Goal: Information Seeking & Learning: Check status

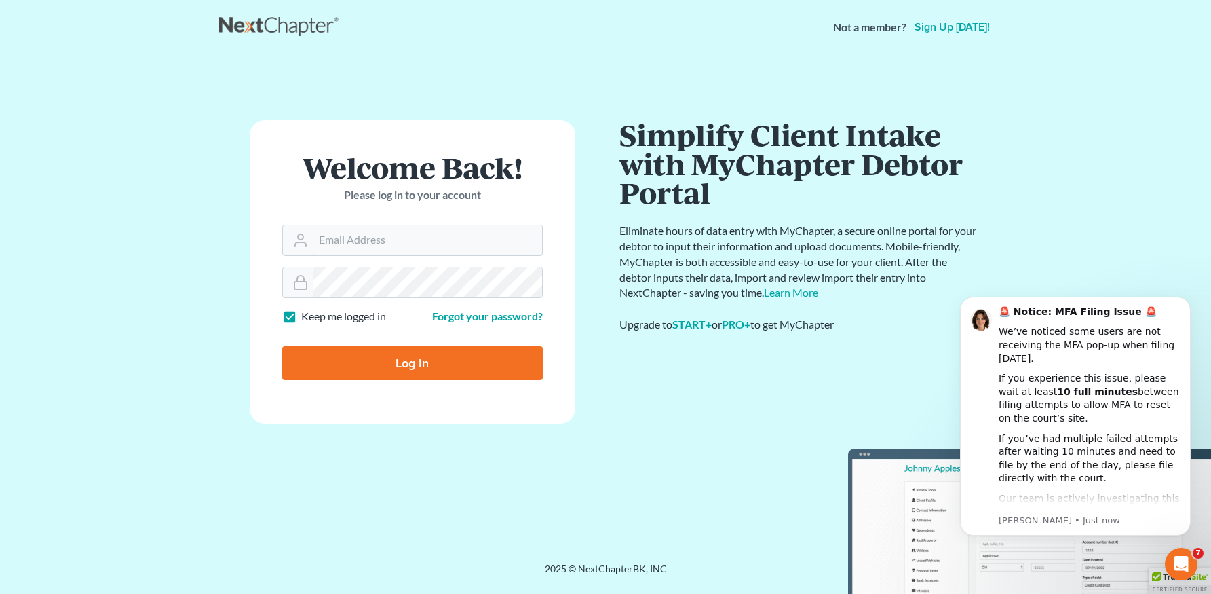
type input "[PERSON_NAME][EMAIL_ADDRESS][DOMAIN_NAME]"
drag, startPoint x: 441, startPoint y: 385, endPoint x: 436, endPoint y: 372, distance: 13.7
click at [442, 384] on form "Welcome Back! Please log in to your account Email Address anna@doyellaw.com Pas…" at bounding box center [413, 271] width 326 height 303
click at [436, 370] on input "Log In" at bounding box center [412, 363] width 260 height 34
type input "Thinking..."
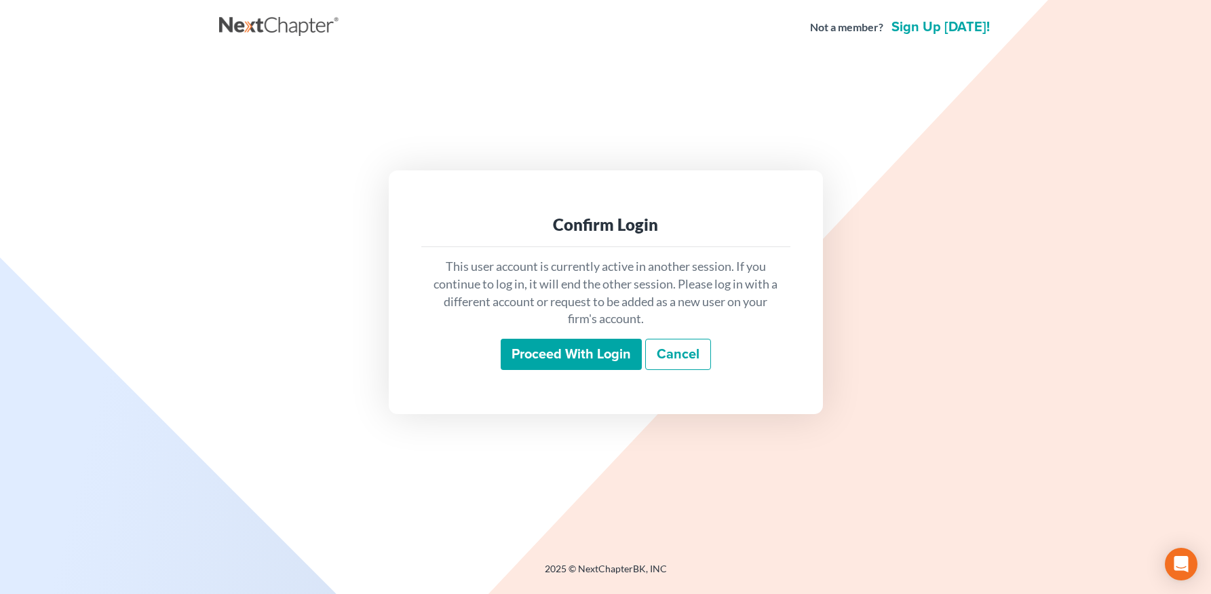
click at [567, 359] on input "Proceed with login" at bounding box center [571, 353] width 141 height 31
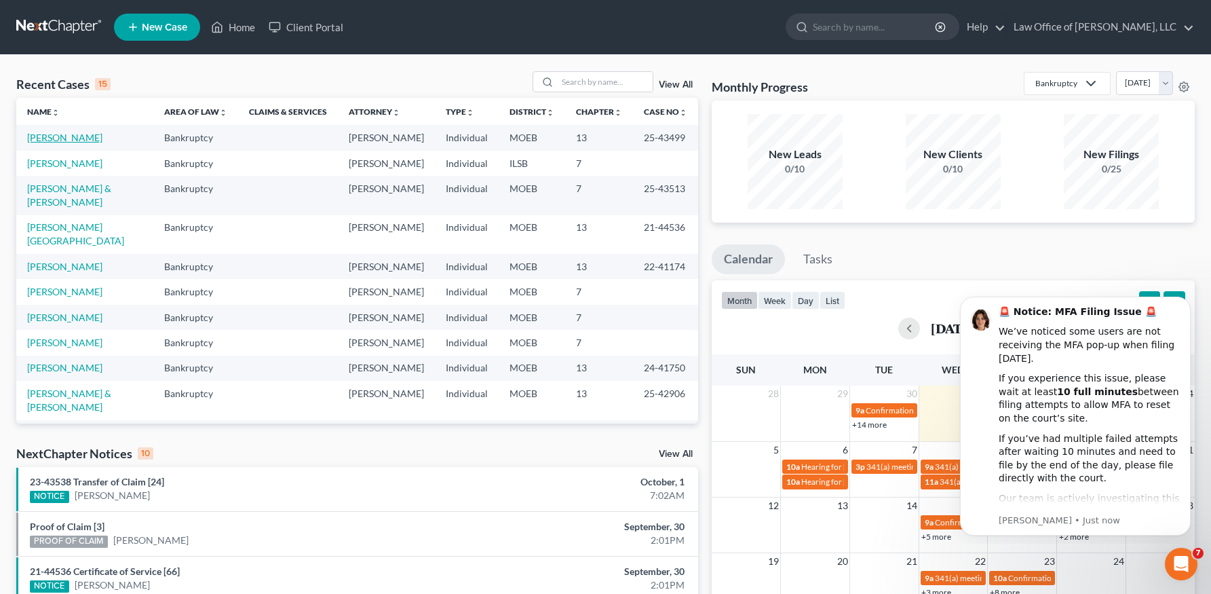
click at [53, 132] on link "McGee, Marcus" at bounding box center [64, 138] width 75 height 12
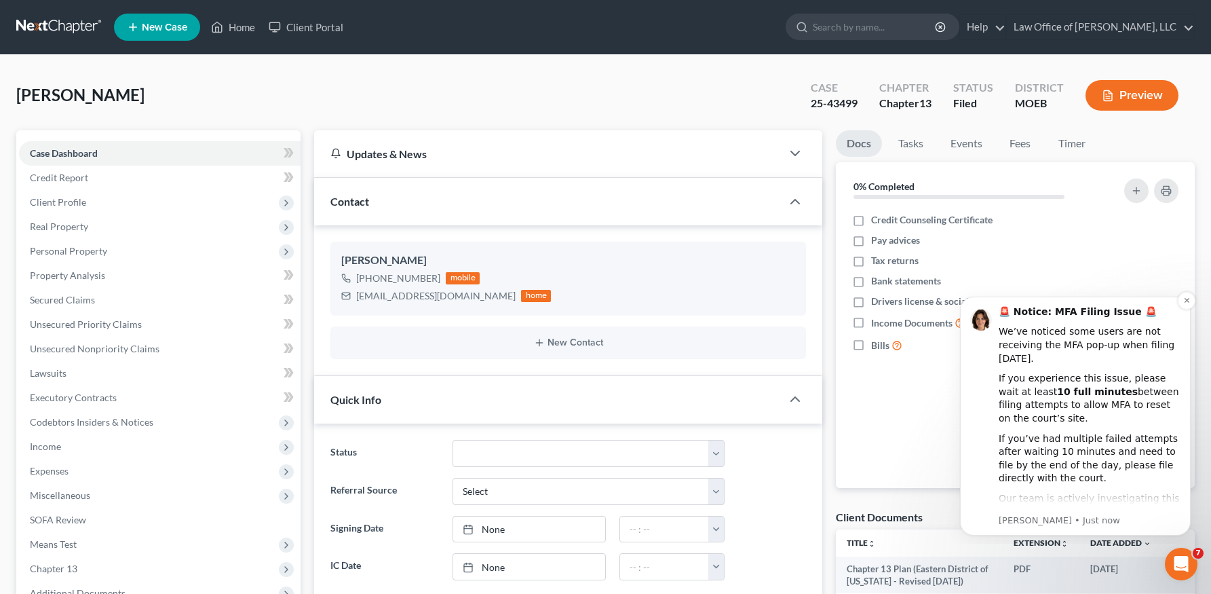
scroll to position [257, 0]
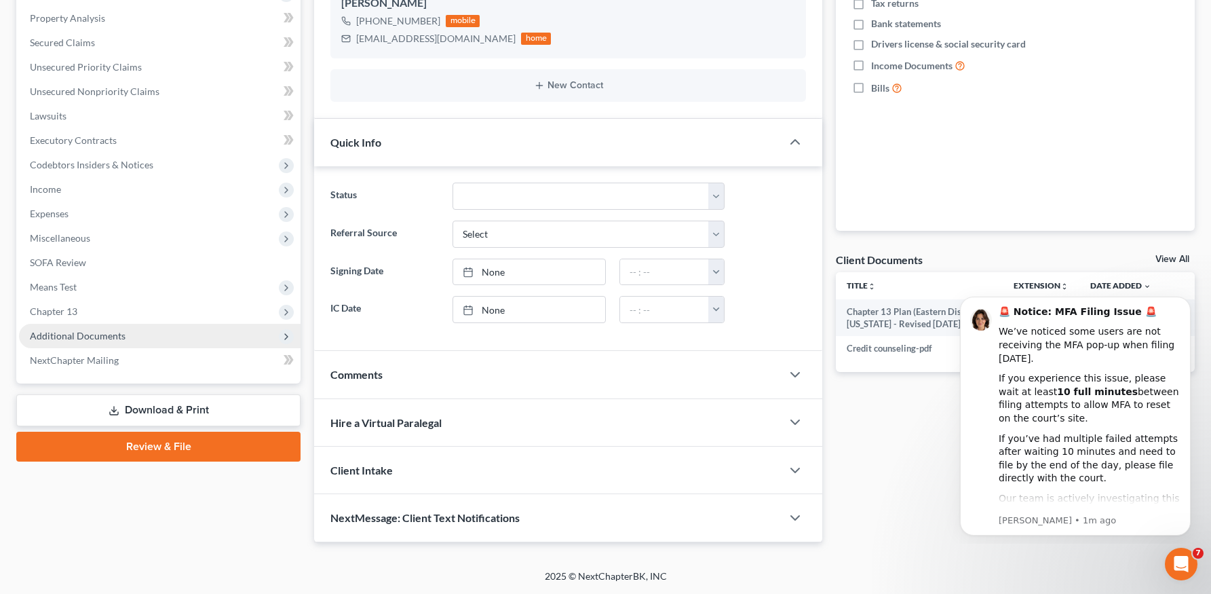
click at [94, 338] on span "Additional Documents" at bounding box center [78, 336] width 96 height 12
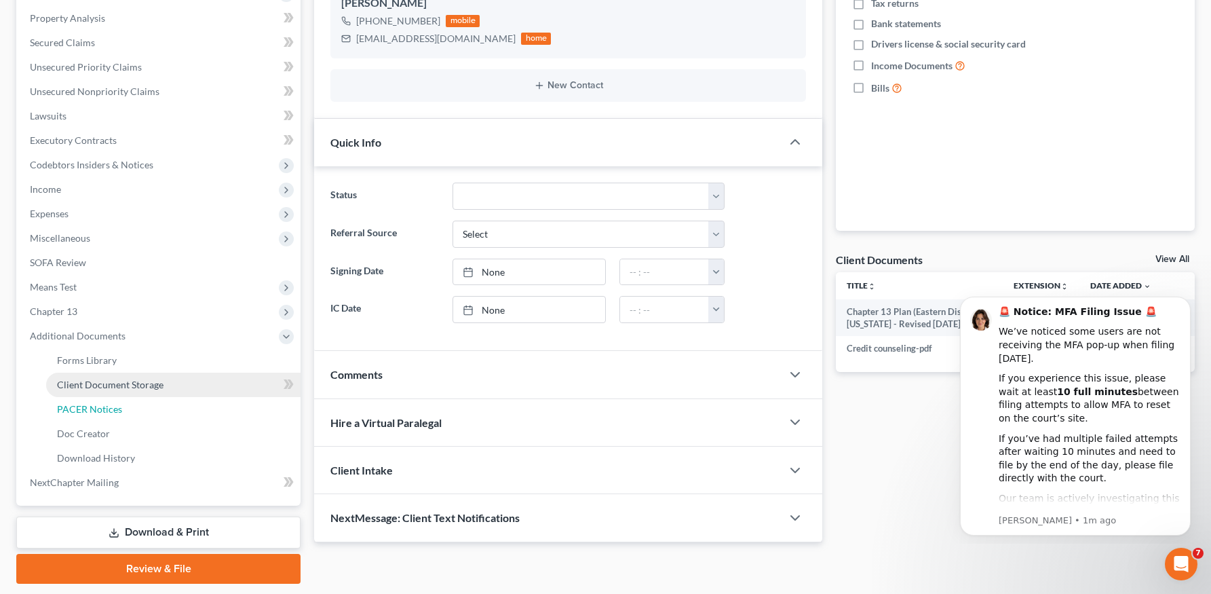
drag, startPoint x: 102, startPoint y: 404, endPoint x: 160, endPoint y: 392, distance: 59.6
click at [102, 404] on span "PACER Notices" at bounding box center [89, 409] width 65 height 12
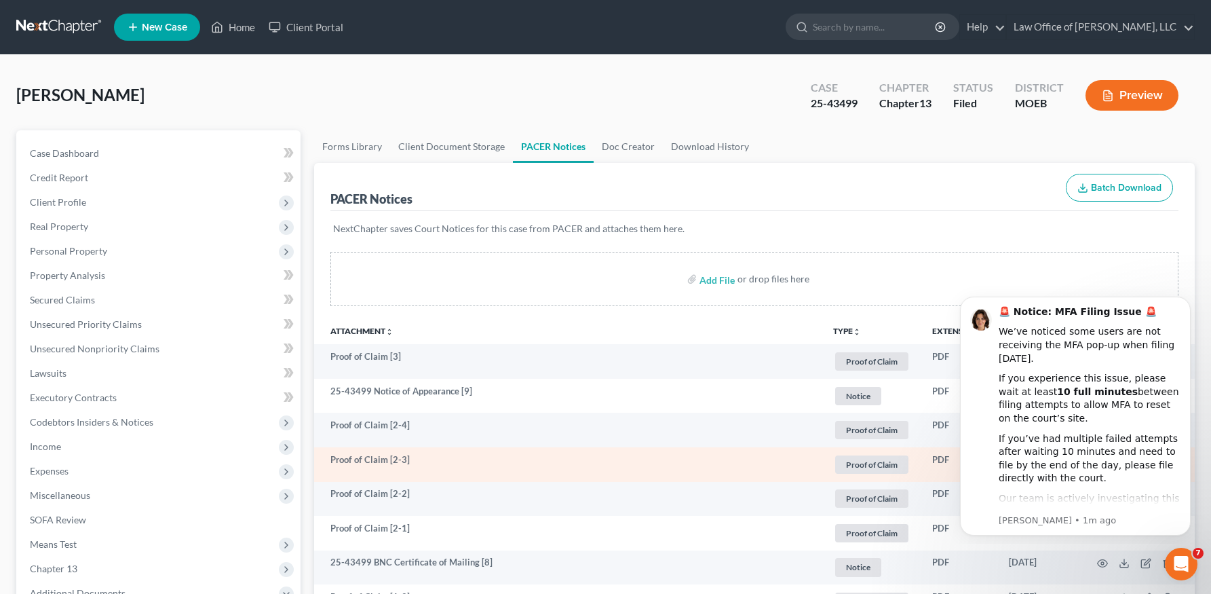
scroll to position [57, 0]
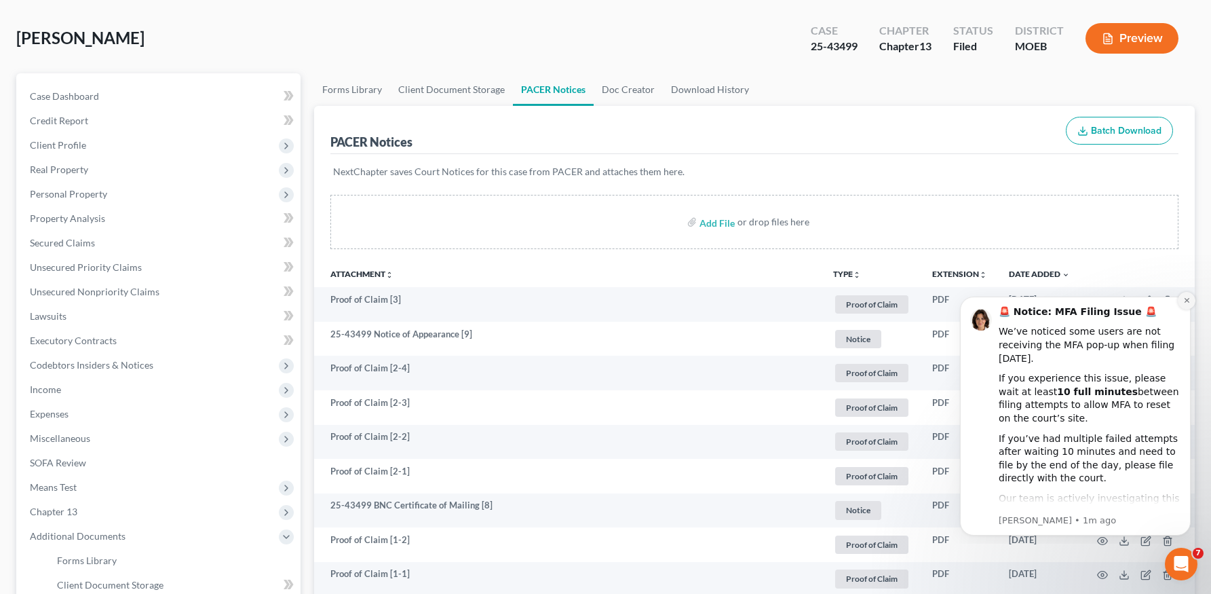
click at [1186, 294] on button "Dismiss notification" at bounding box center [1187, 301] width 18 height 18
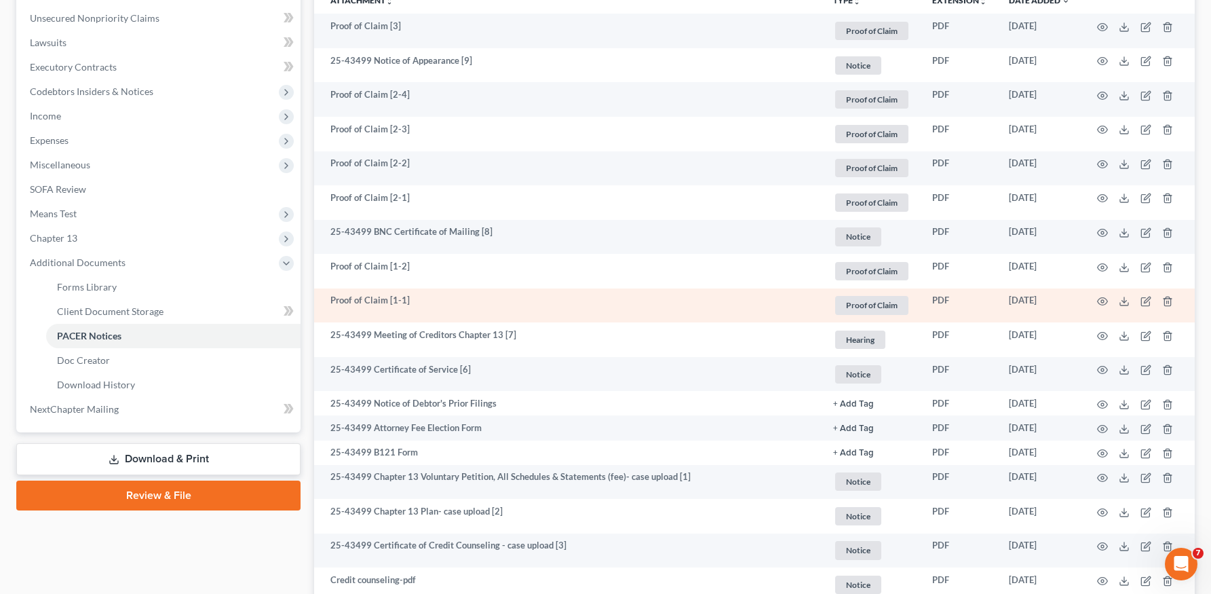
scroll to position [374, 0]
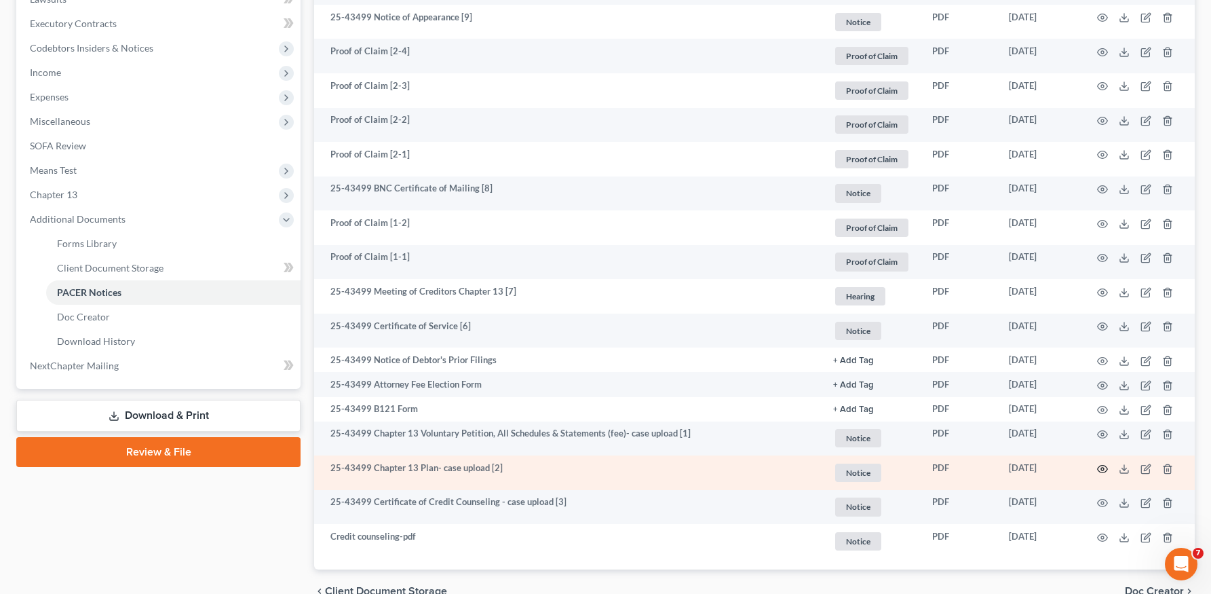
click at [1103, 468] on circle "button" at bounding box center [1102, 468] width 3 height 3
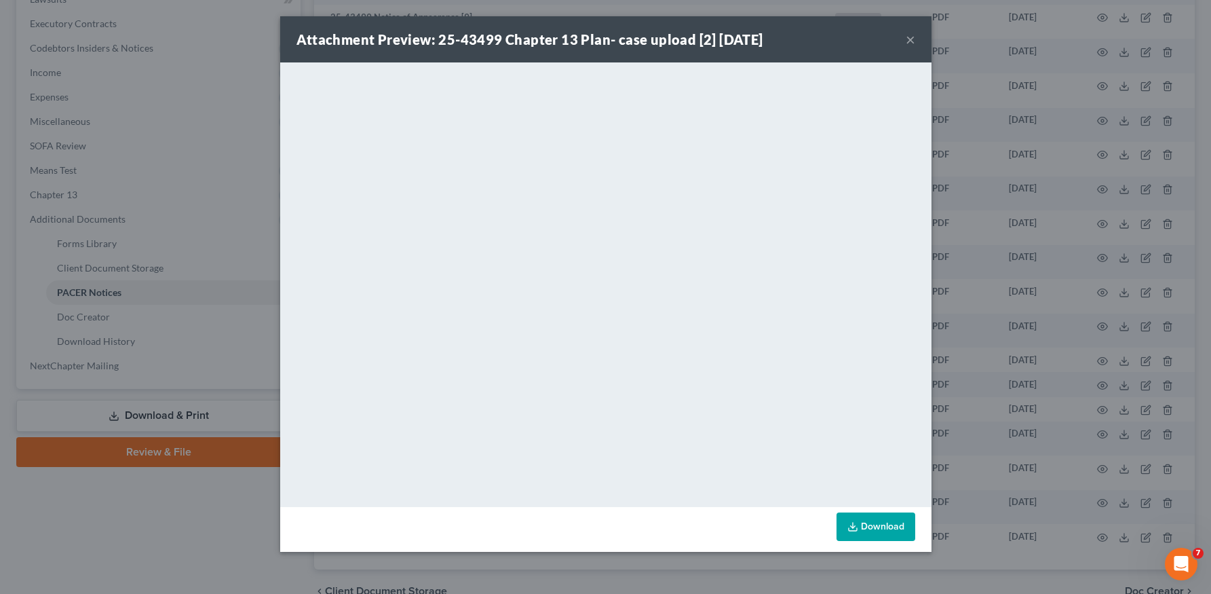
click at [903, 36] on div "Attachment Preview: 25-43499 Chapter 13 Plan- case upload [2] 09/11/2025 ×" at bounding box center [605, 39] width 651 height 46
drag, startPoint x: 908, startPoint y: 40, endPoint x: 880, endPoint y: 70, distance: 41.3
click at [908, 40] on button "×" at bounding box center [910, 39] width 9 height 16
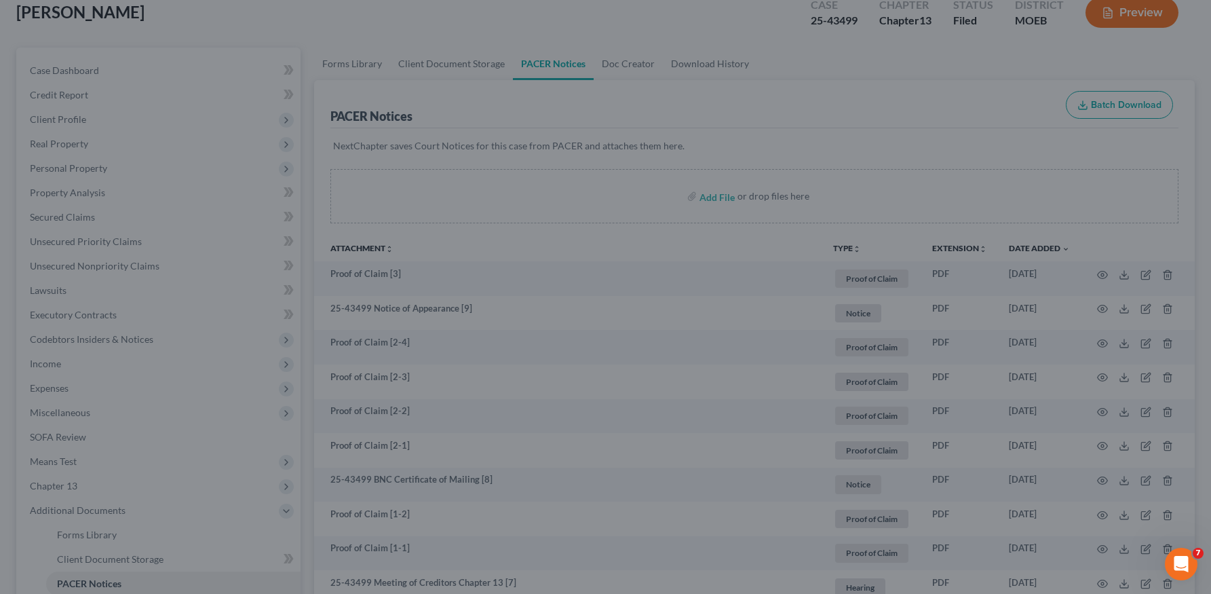
scroll to position [0, 0]
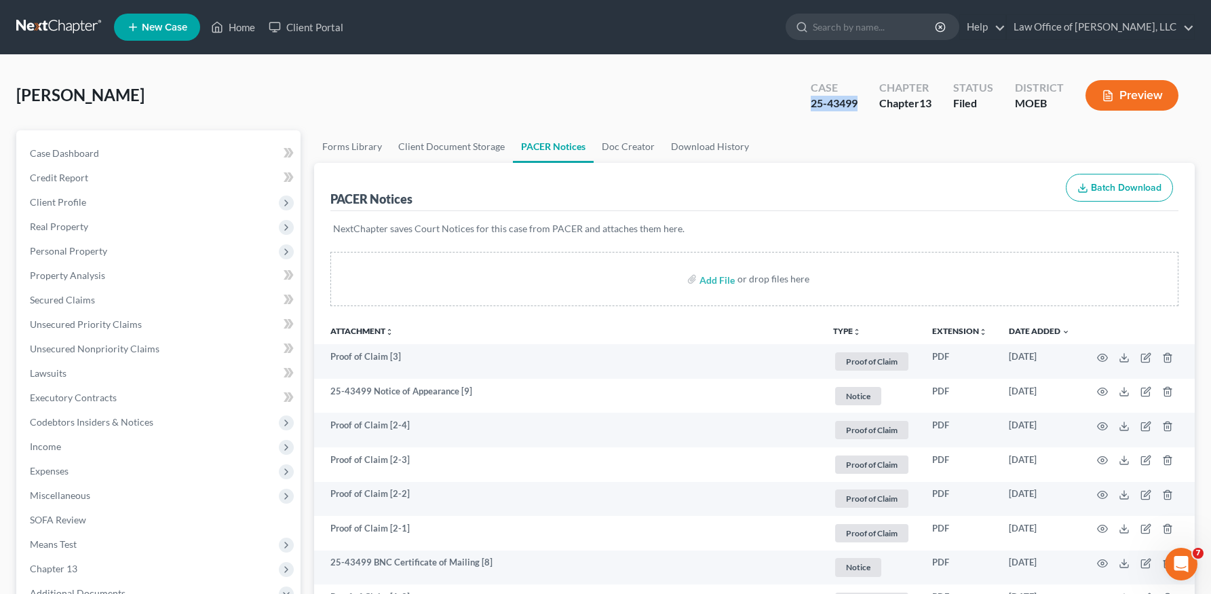
drag, startPoint x: 862, startPoint y: 103, endPoint x: 849, endPoint y: 138, distance: 37.6
click at [810, 105] on div "Case 25-43499" at bounding box center [834, 97] width 69 height 40
copy div "25-43499"
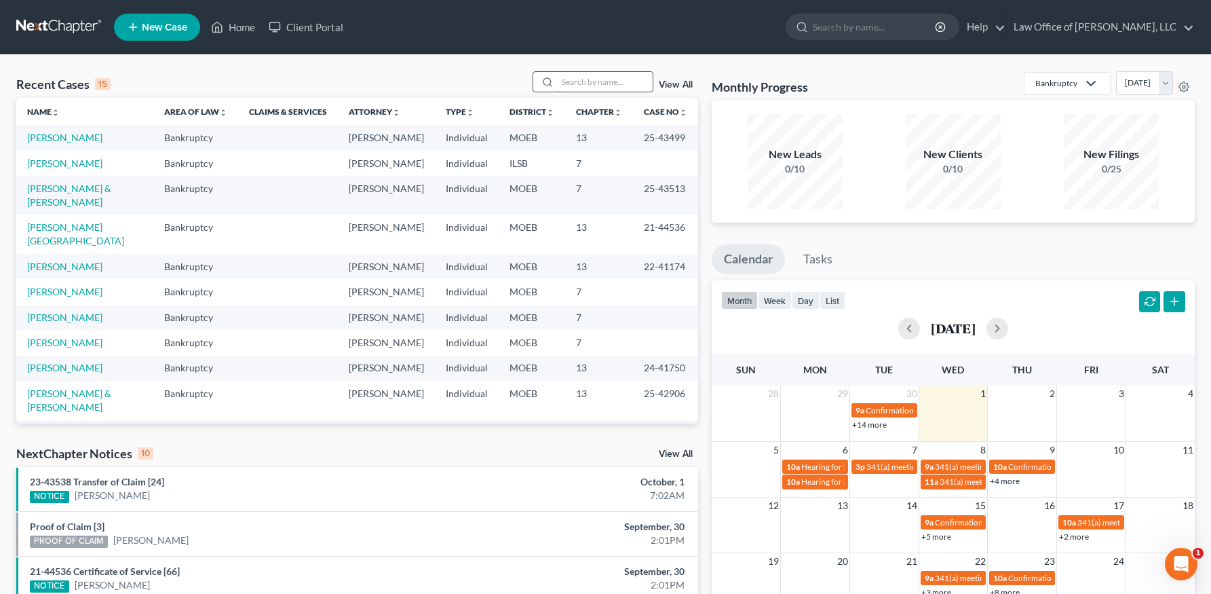
click at [600, 80] on input "search" at bounding box center [605, 82] width 95 height 20
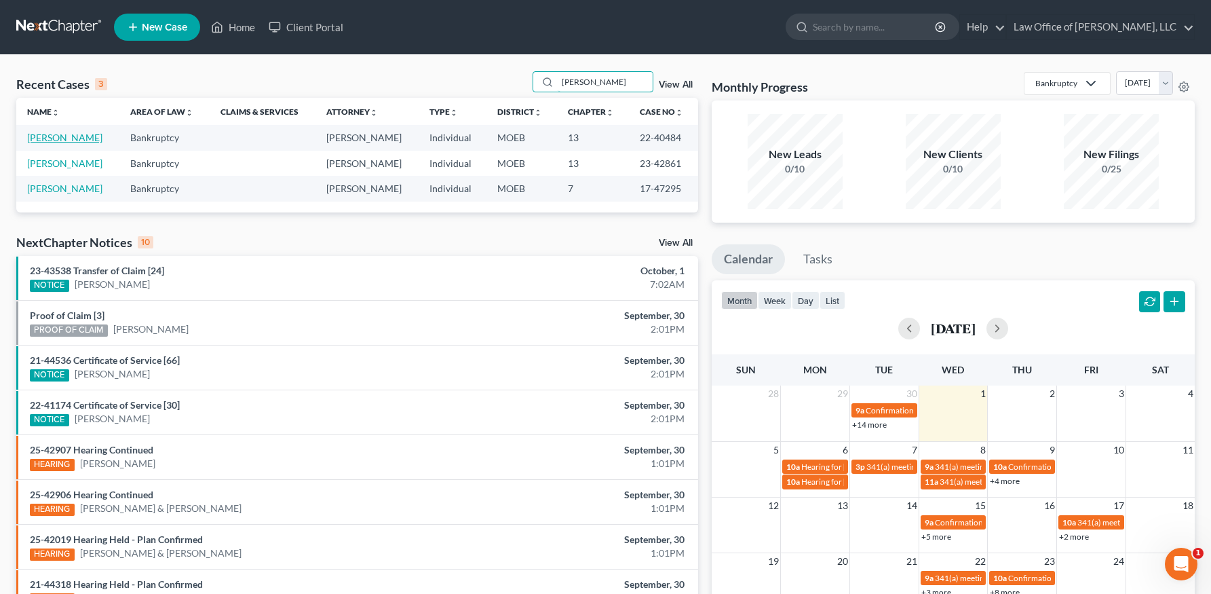
type input "[PERSON_NAME]"
drag, startPoint x: 62, startPoint y: 137, endPoint x: 359, endPoint y: 75, distance: 303.4
click at [62, 137] on link "[PERSON_NAME]" at bounding box center [64, 138] width 75 height 12
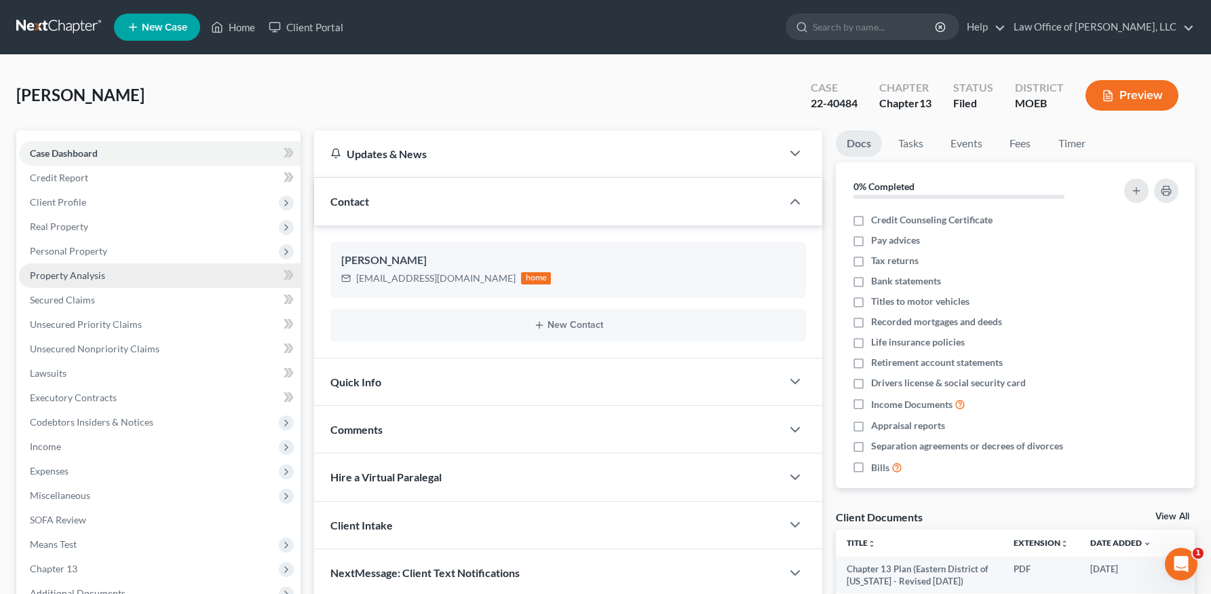
scroll to position [176, 0]
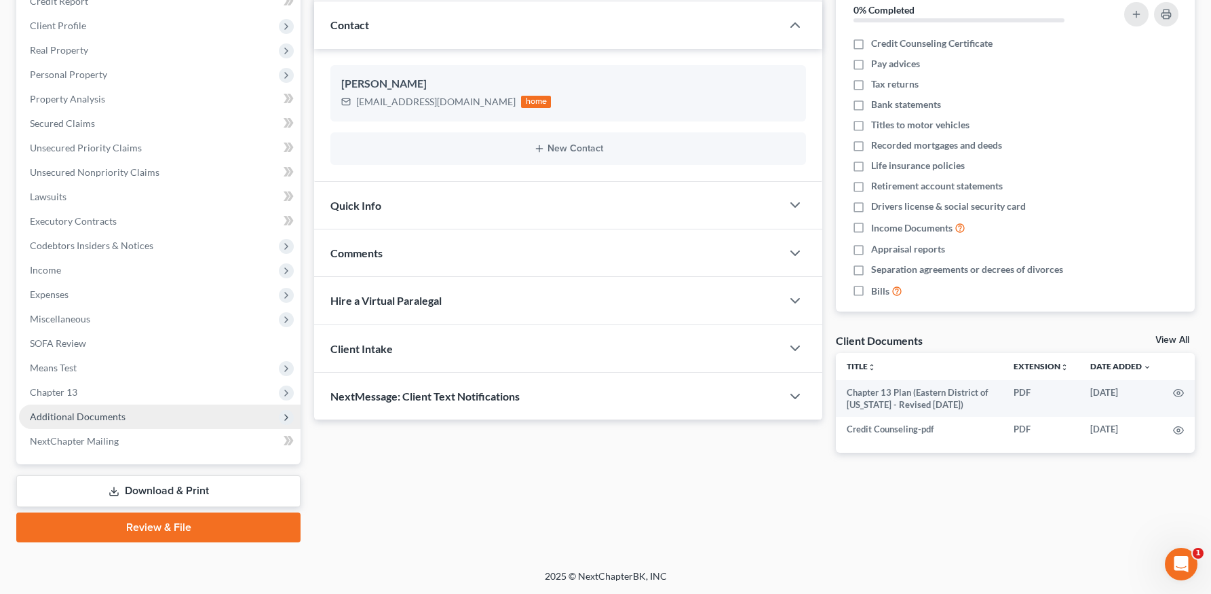
click at [94, 409] on span "Additional Documents" at bounding box center [159, 416] width 281 height 24
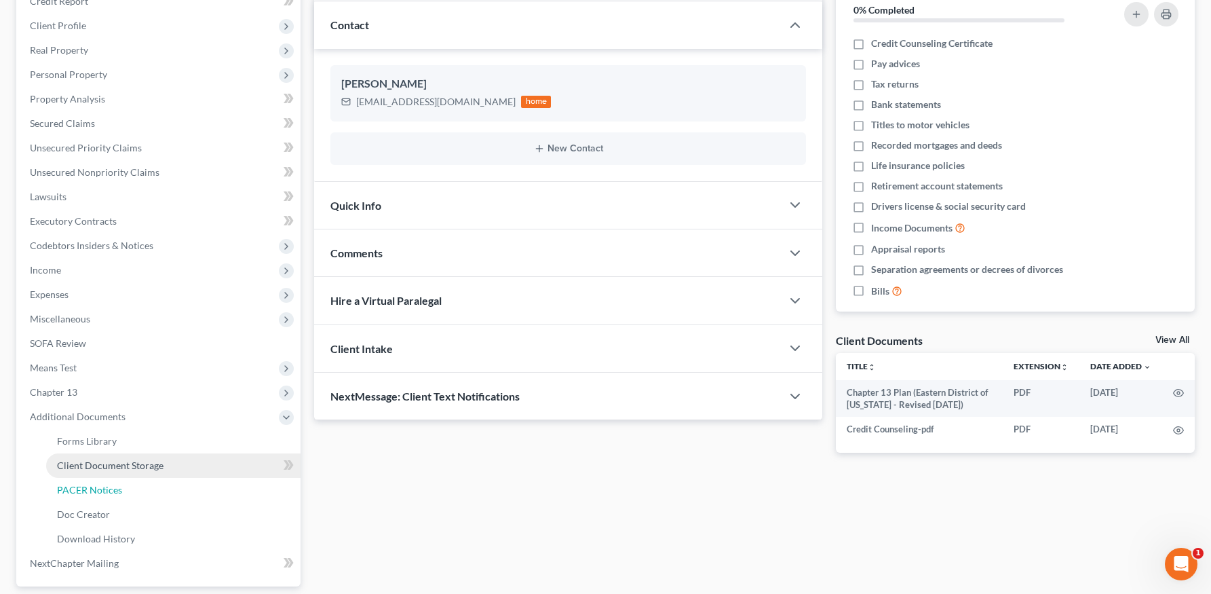
drag, startPoint x: 118, startPoint y: 484, endPoint x: 203, endPoint y: 471, distance: 86.4
click at [119, 484] on span "PACER Notices" at bounding box center [89, 490] width 65 height 12
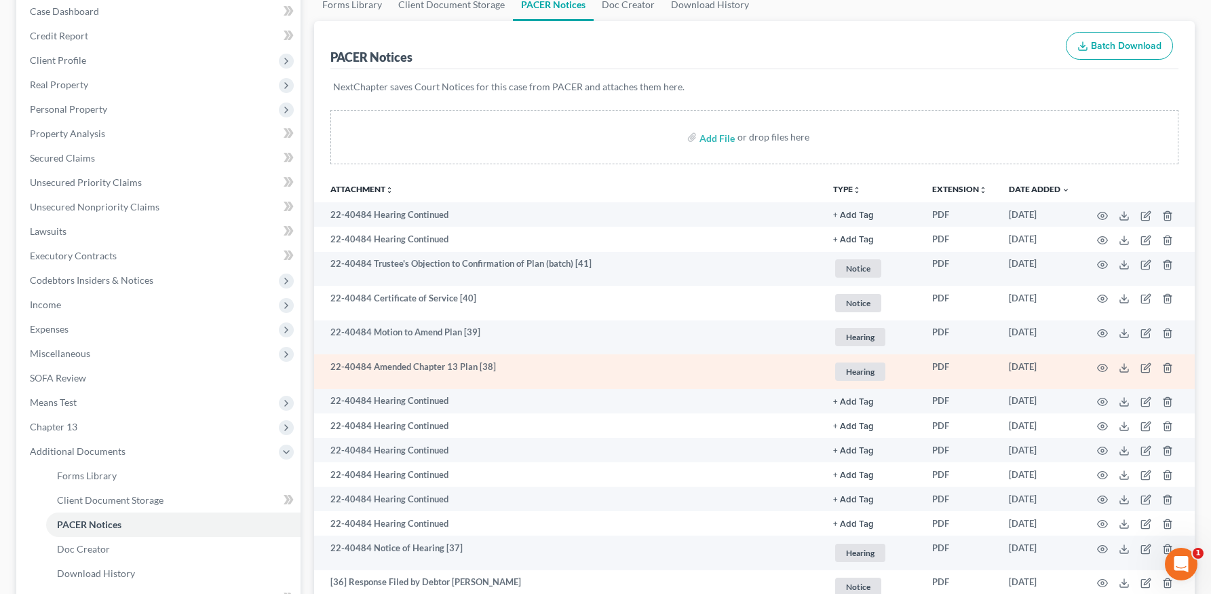
scroll to position [157, 0]
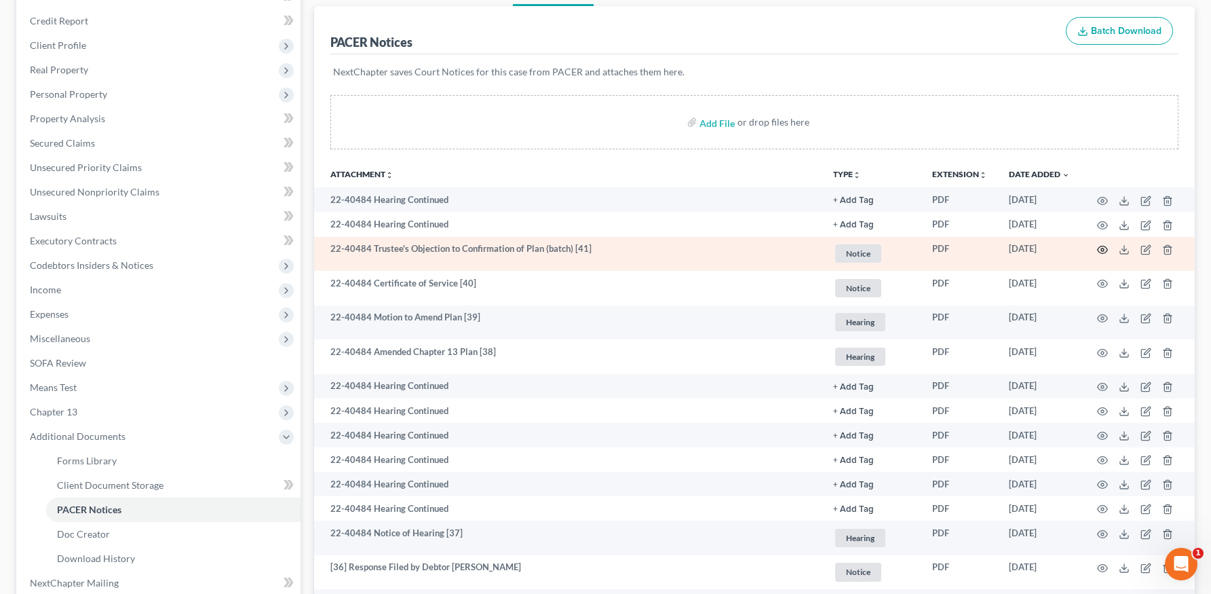
click at [1104, 249] on icon "button" at bounding box center [1102, 249] width 11 height 11
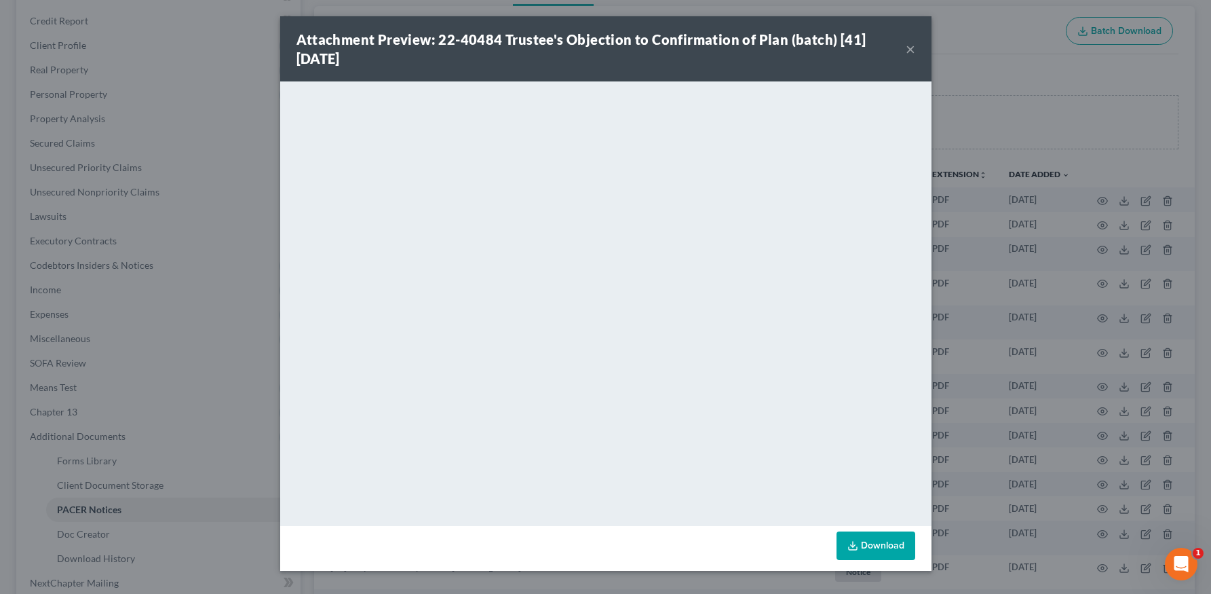
drag, startPoint x: 910, startPoint y: 50, endPoint x: 851, endPoint y: 58, distance: 59.7
click at [910, 50] on button "×" at bounding box center [910, 49] width 9 height 16
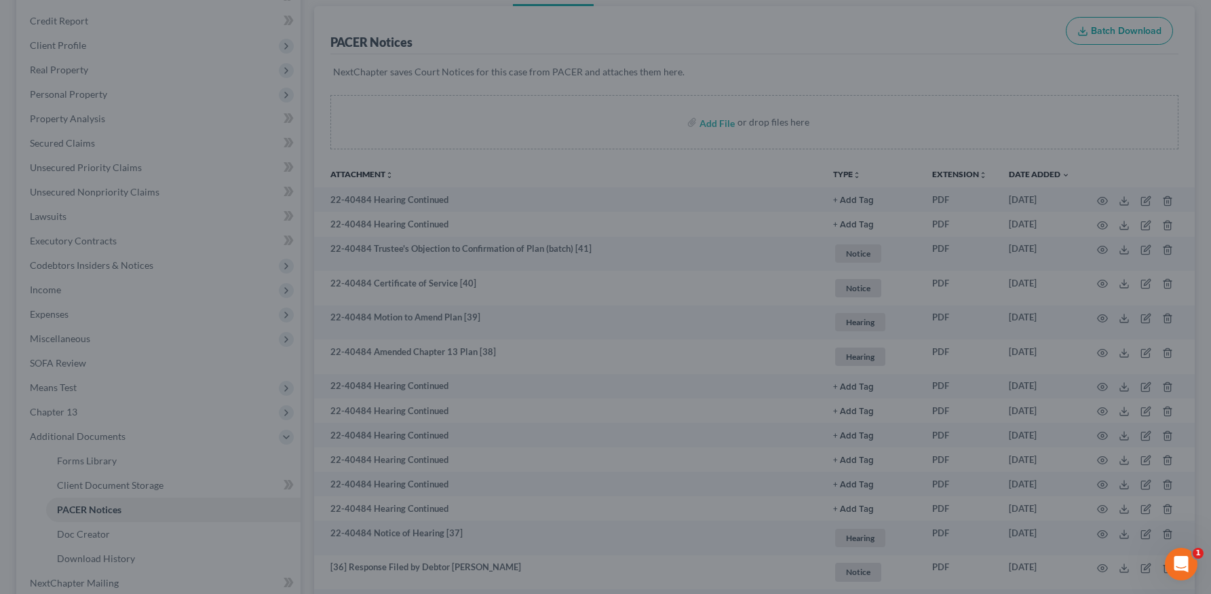
scroll to position [0, 0]
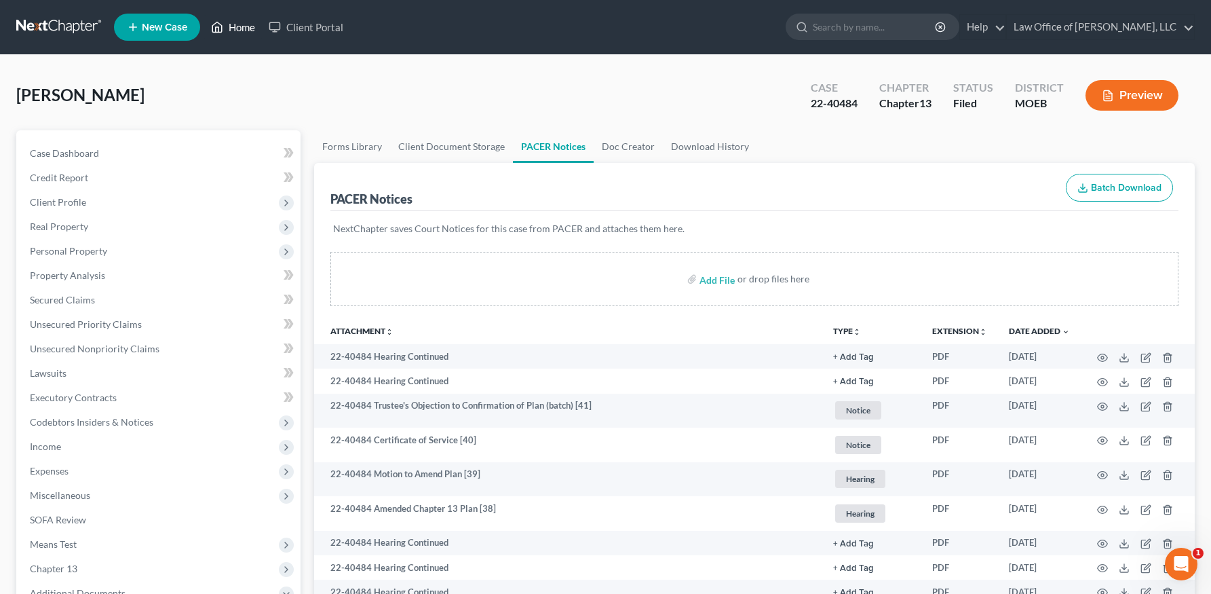
click at [237, 24] on link "Home" at bounding box center [233, 27] width 58 height 24
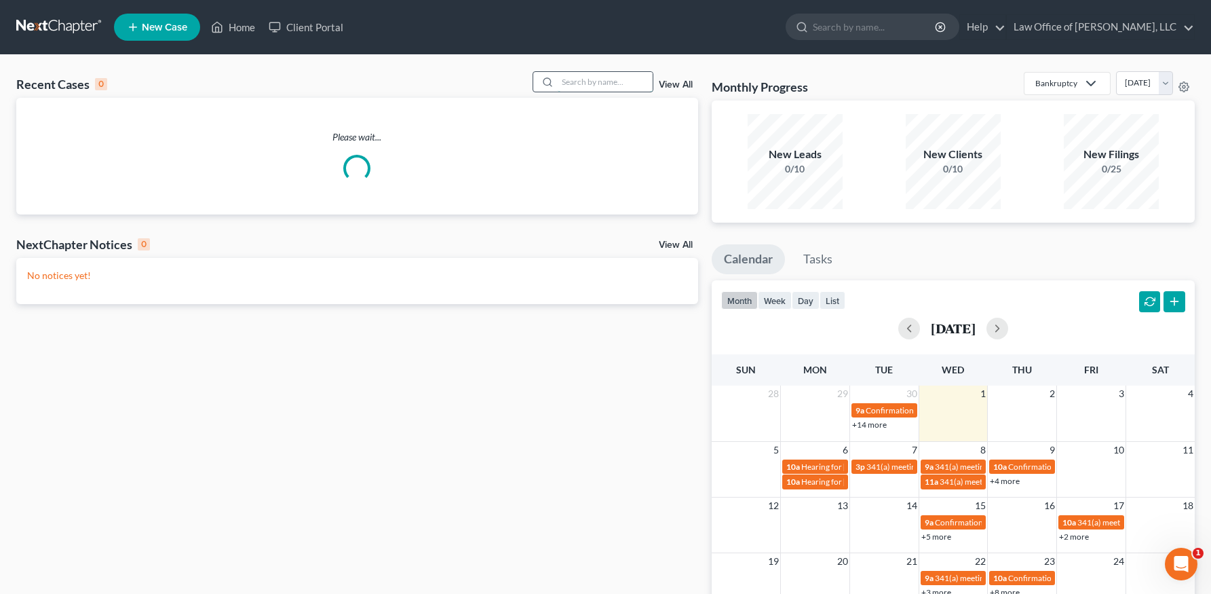
click at [618, 82] on input "search" at bounding box center [605, 82] width 95 height 20
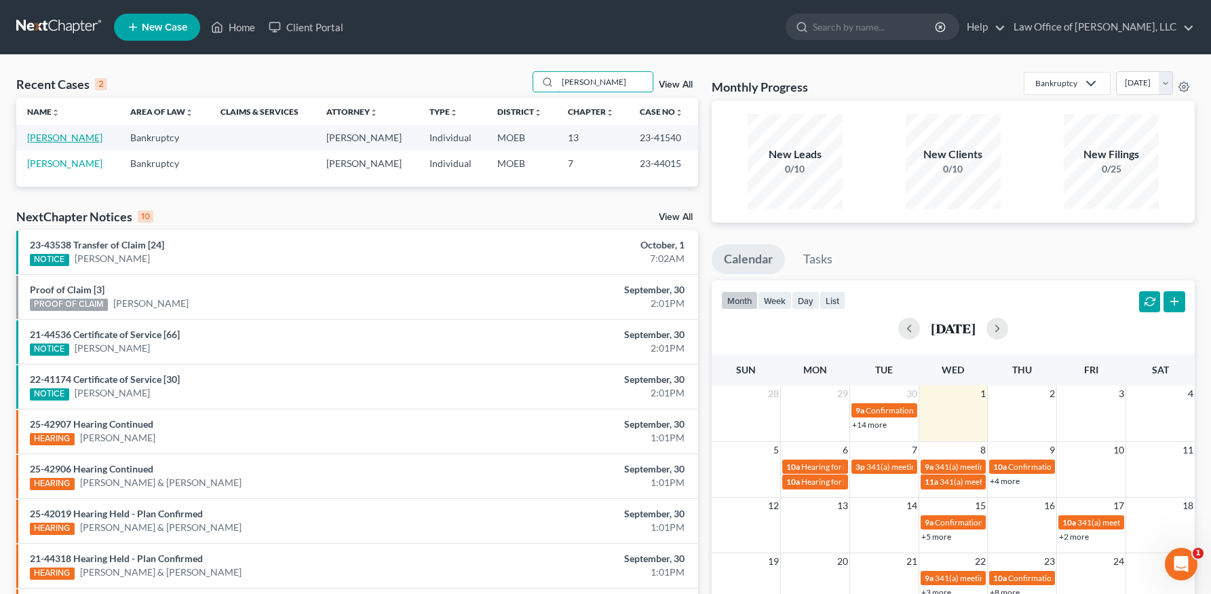
type input "[PERSON_NAME]"
click at [71, 136] on link "[PERSON_NAME]" at bounding box center [64, 138] width 75 height 12
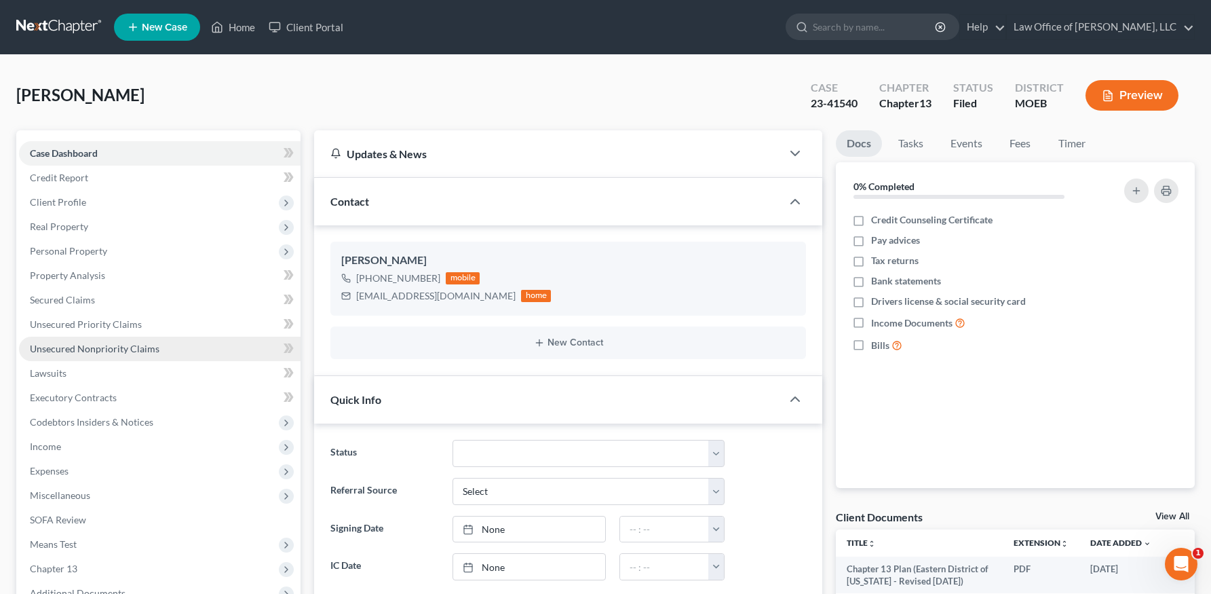
scroll to position [257, 0]
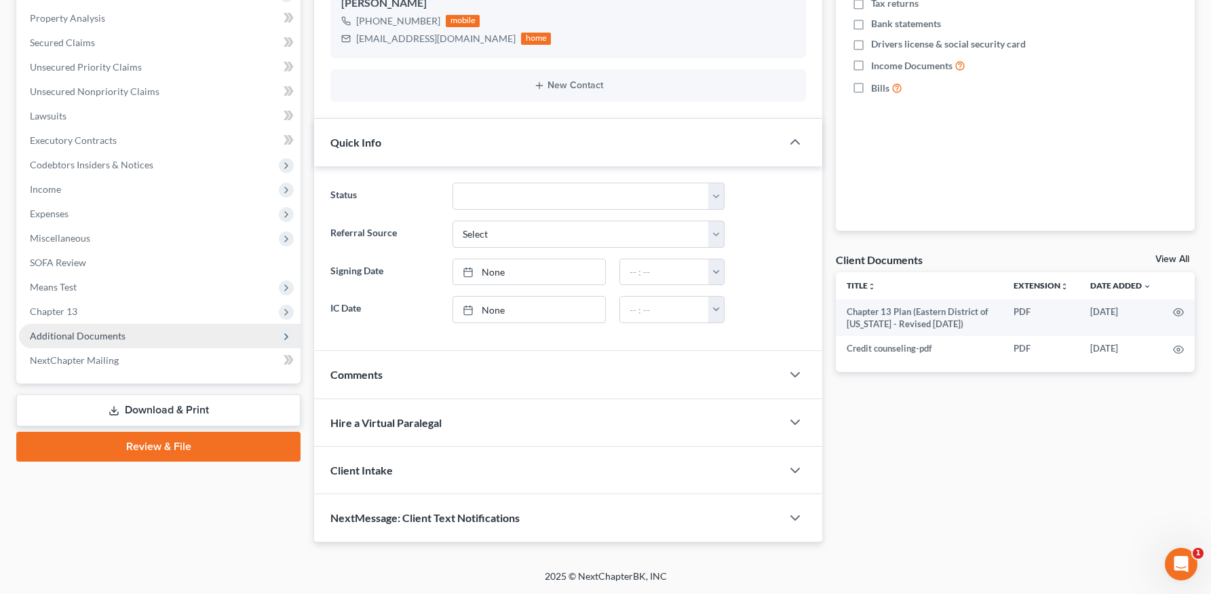
click at [77, 331] on span "Additional Documents" at bounding box center [78, 336] width 96 height 12
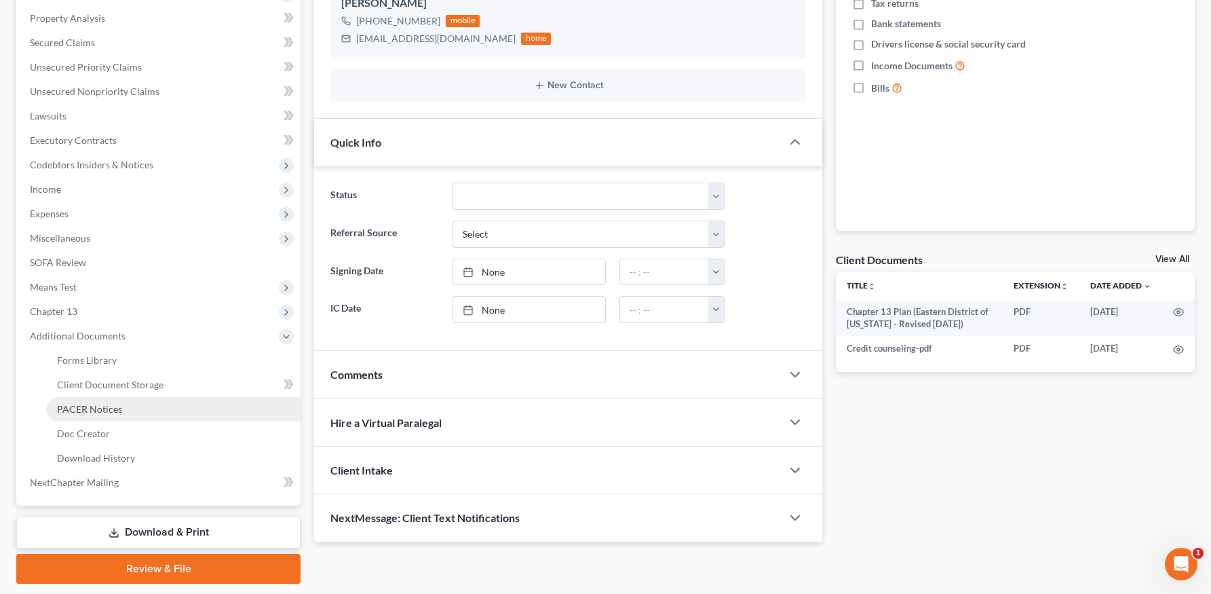
click at [98, 416] on link "PACER Notices" at bounding box center [173, 409] width 254 height 24
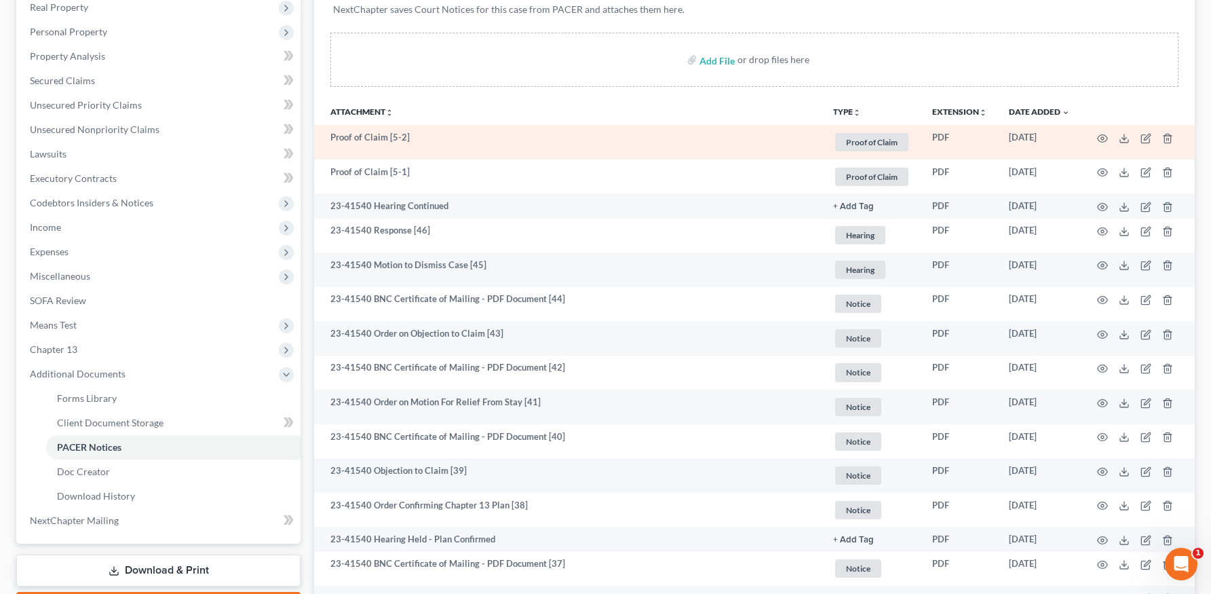
scroll to position [246, 0]
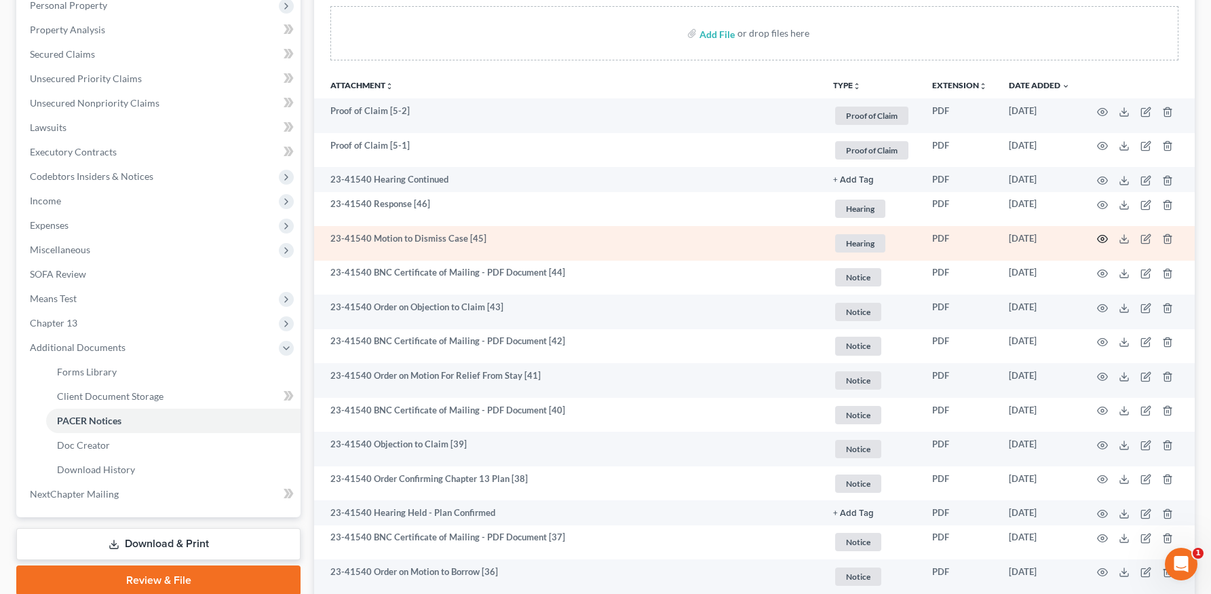
click at [1103, 235] on icon "button" at bounding box center [1102, 238] width 10 height 7
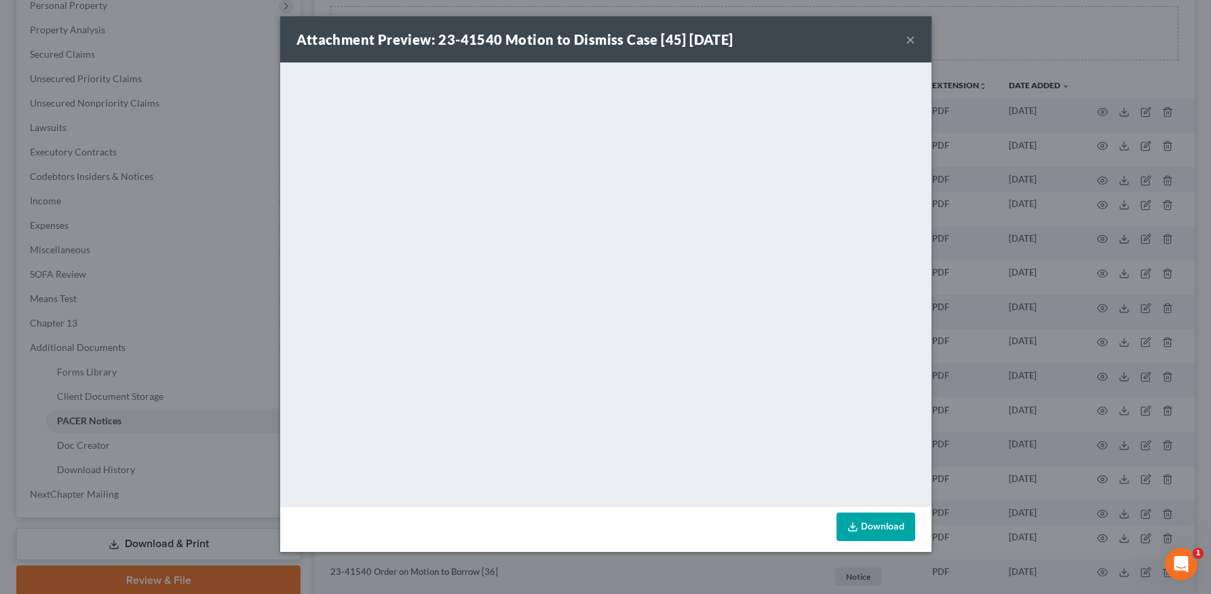
click at [911, 40] on button "×" at bounding box center [910, 39] width 9 height 16
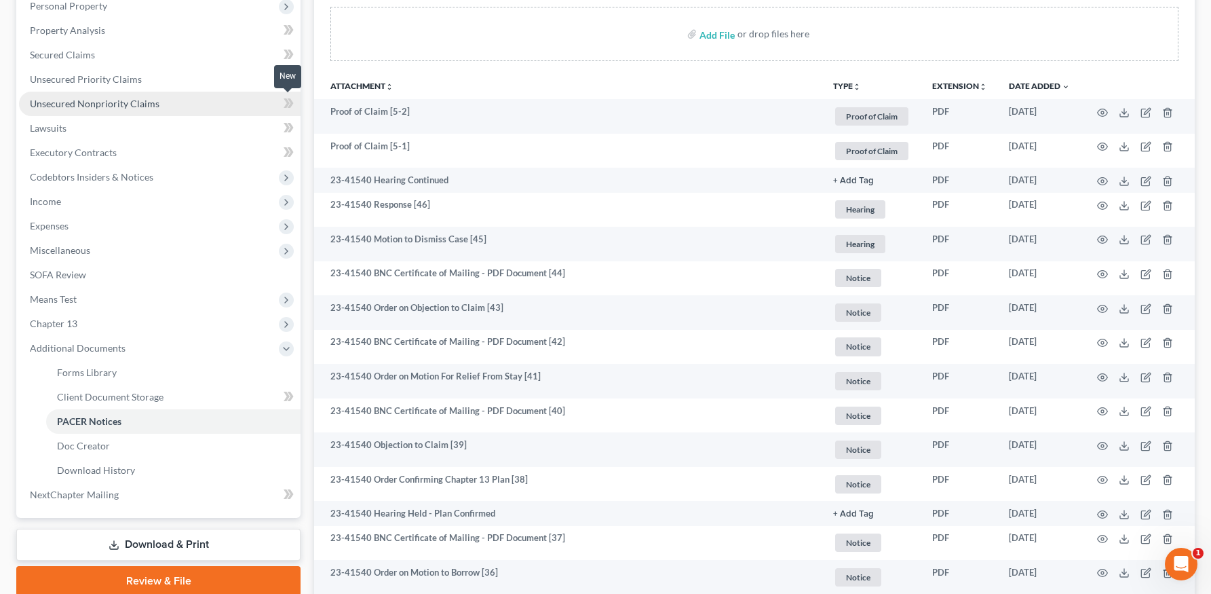
scroll to position [0, 0]
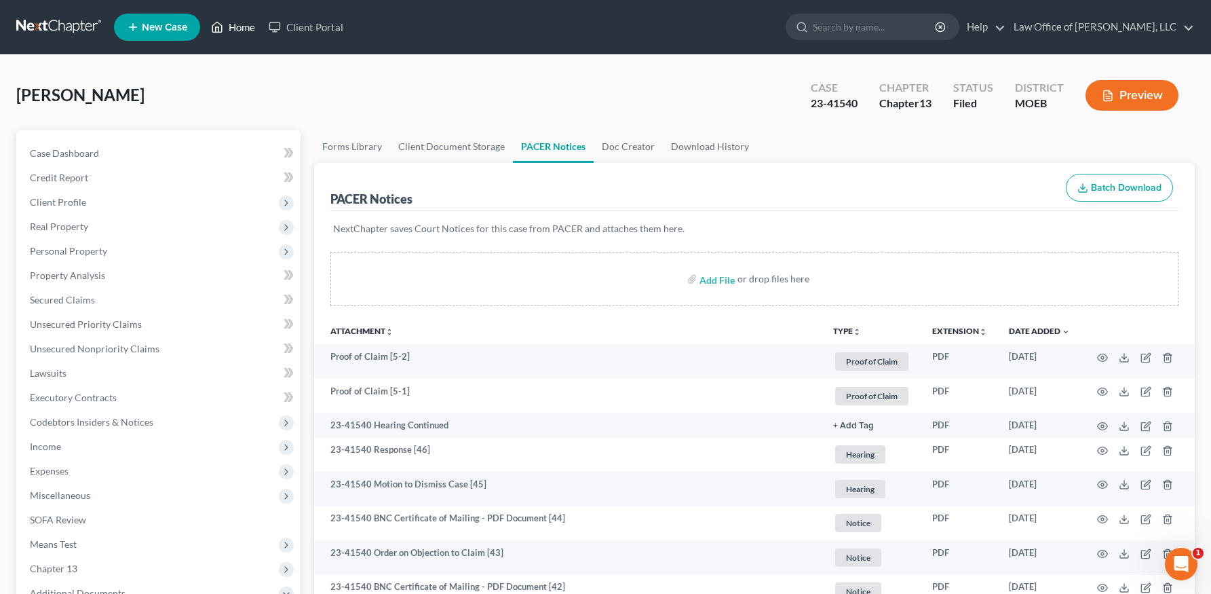
click at [226, 26] on link "Home" at bounding box center [233, 27] width 58 height 24
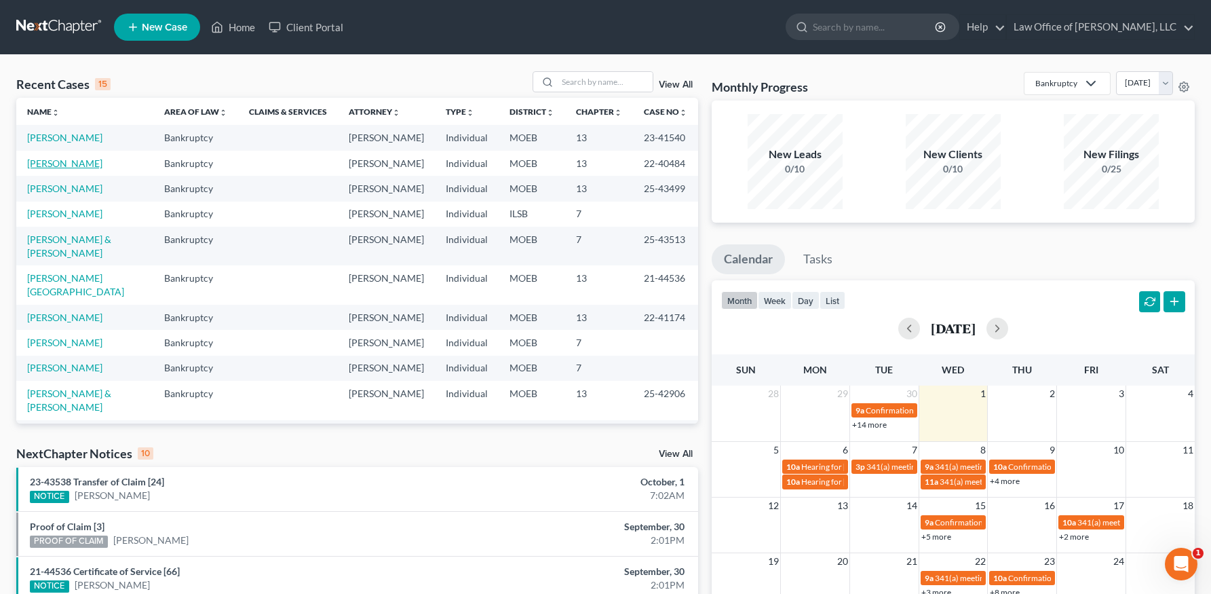
click at [52, 162] on link "[PERSON_NAME]" at bounding box center [64, 163] width 75 height 12
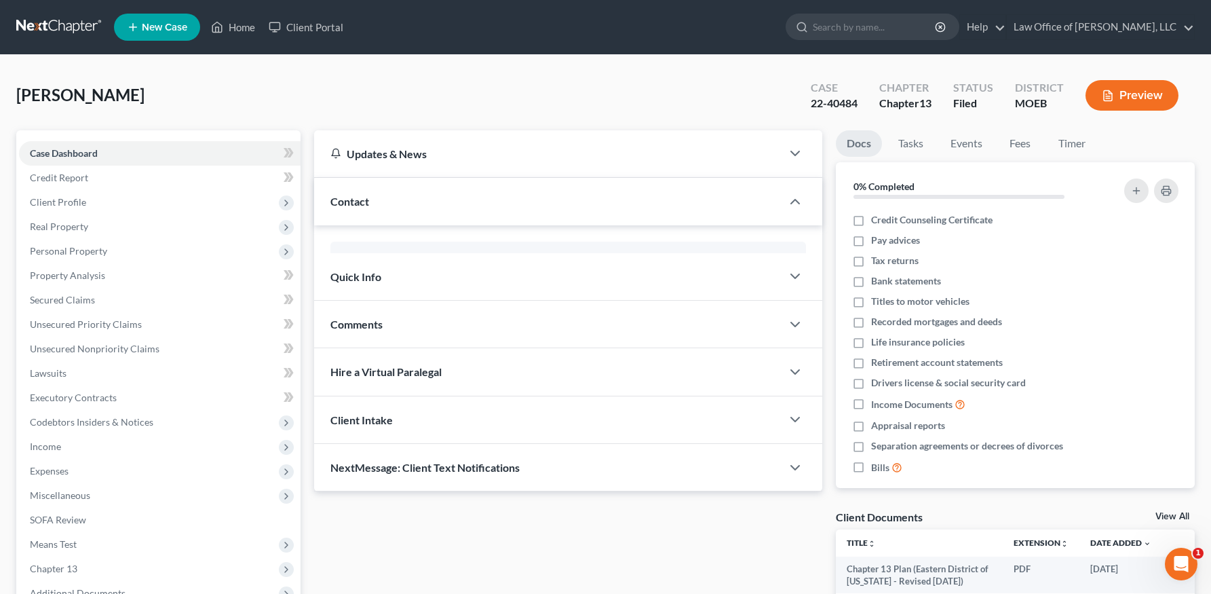
scroll to position [176, 0]
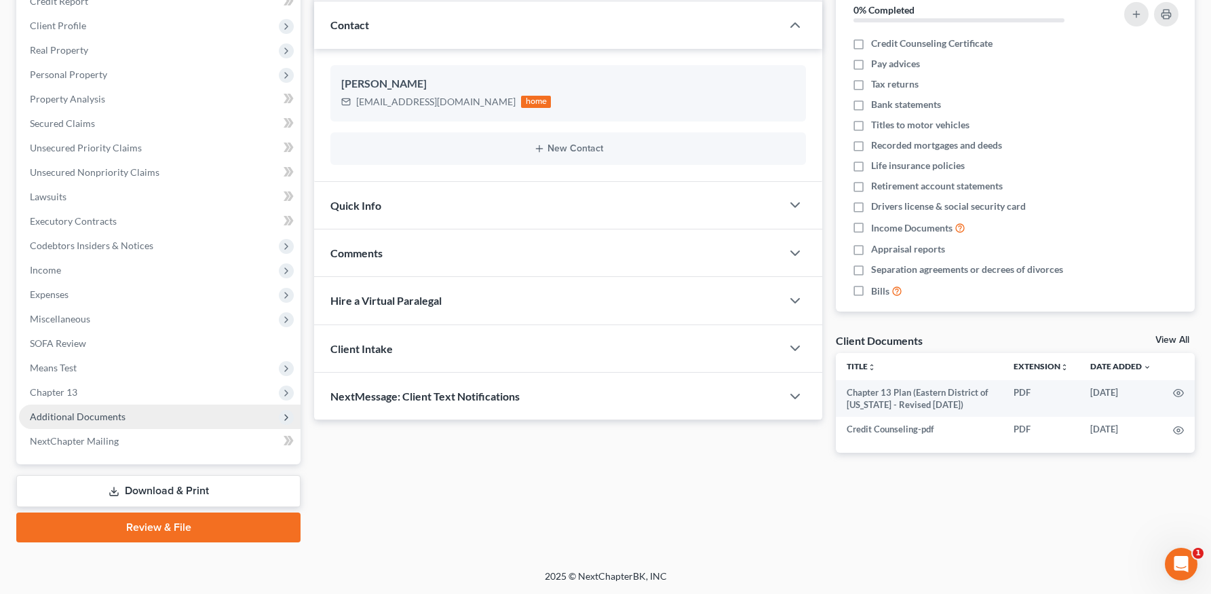
click at [109, 409] on span "Additional Documents" at bounding box center [159, 416] width 281 height 24
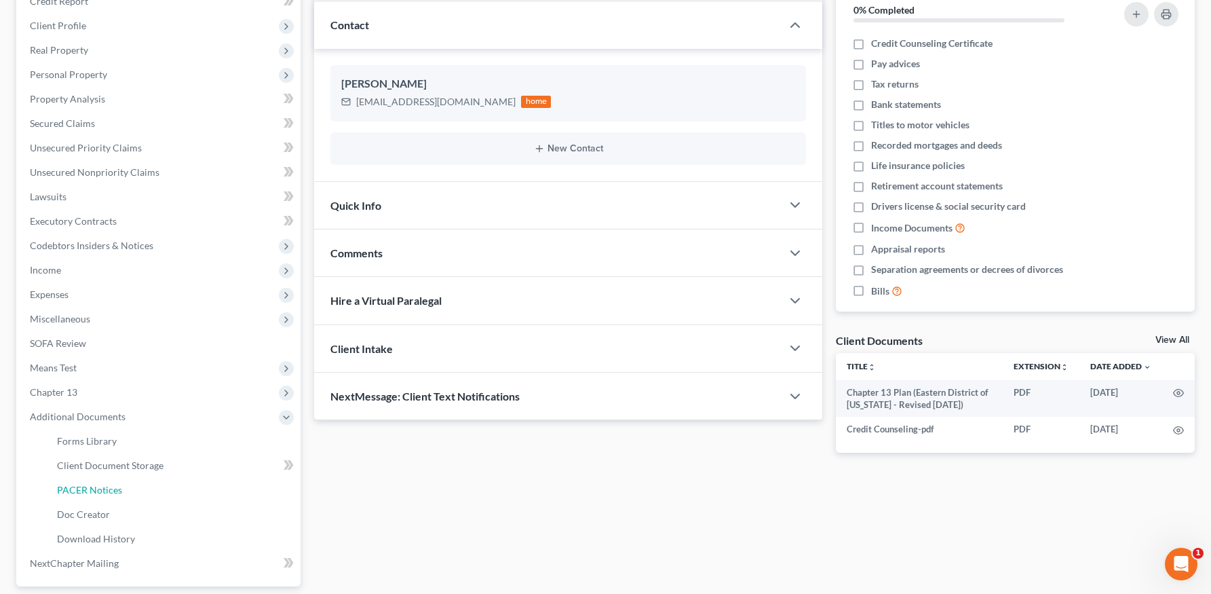
drag, startPoint x: 117, startPoint y: 488, endPoint x: 348, endPoint y: 475, distance: 231.6
click at [117, 488] on span "PACER Notices" at bounding box center [89, 490] width 65 height 12
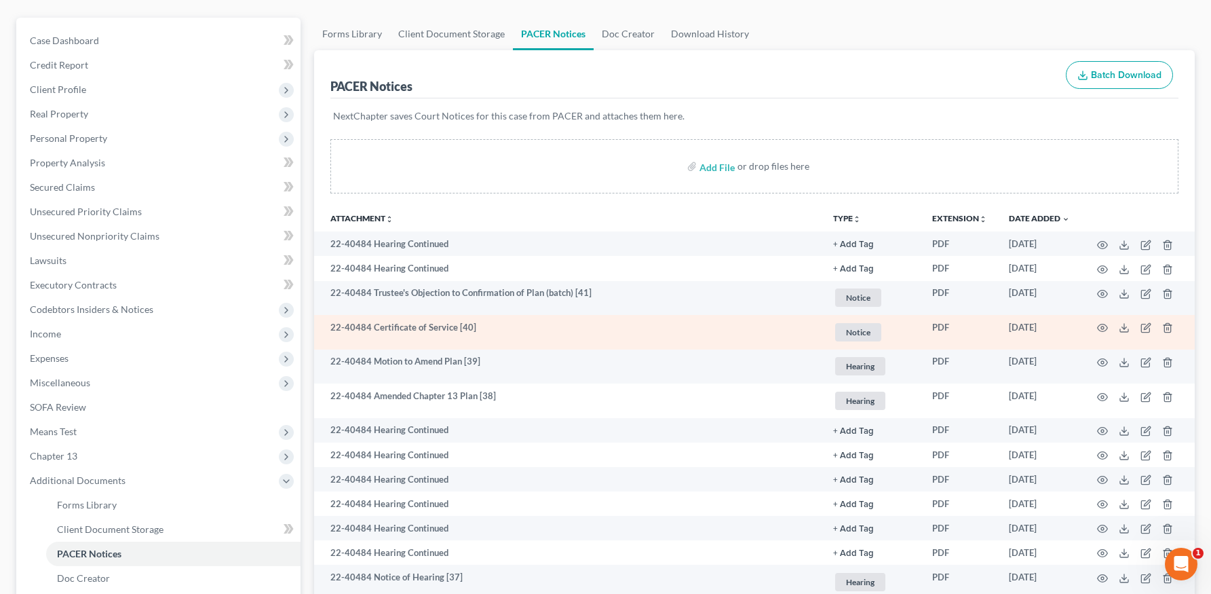
scroll to position [114, 0]
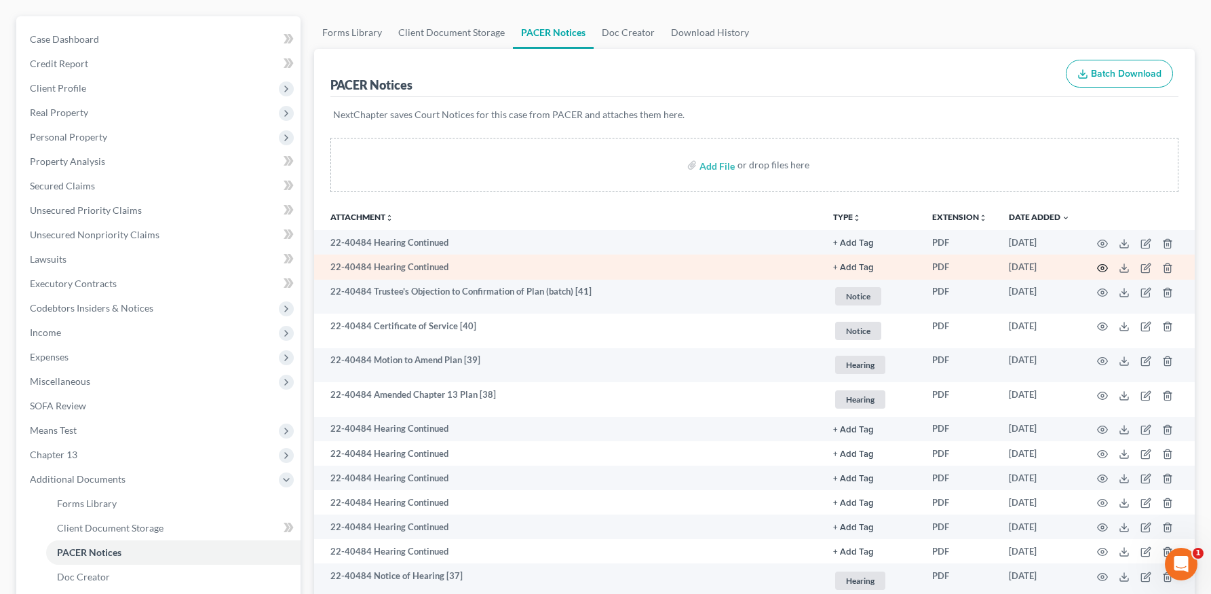
click at [1101, 268] on circle "button" at bounding box center [1102, 268] width 3 height 3
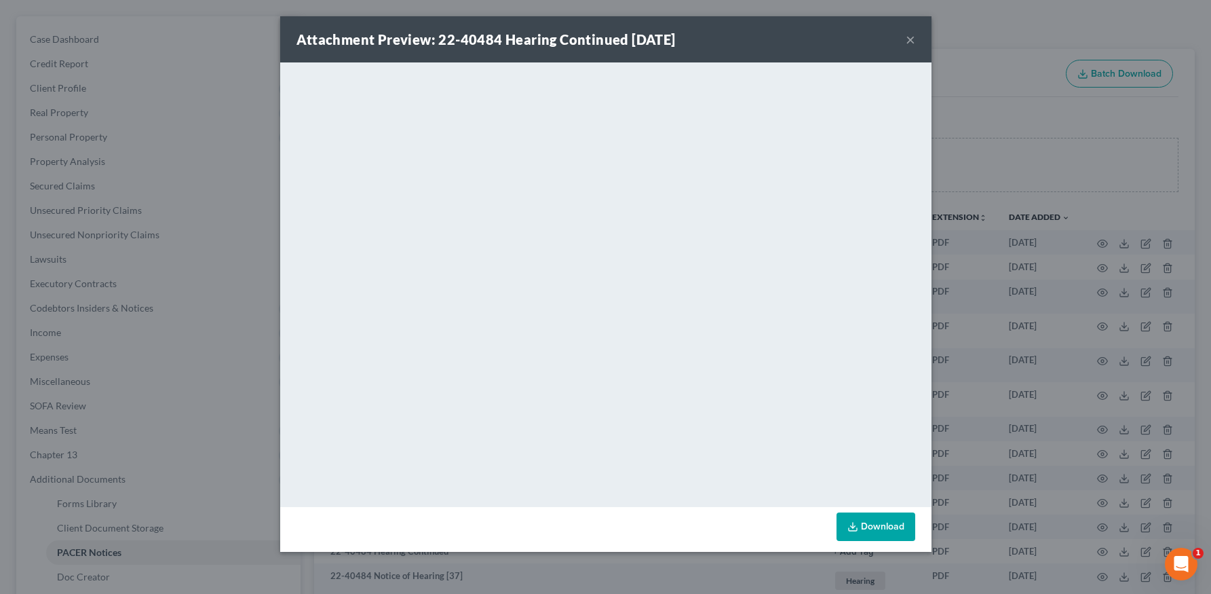
click at [911, 34] on button "×" at bounding box center [910, 39] width 9 height 16
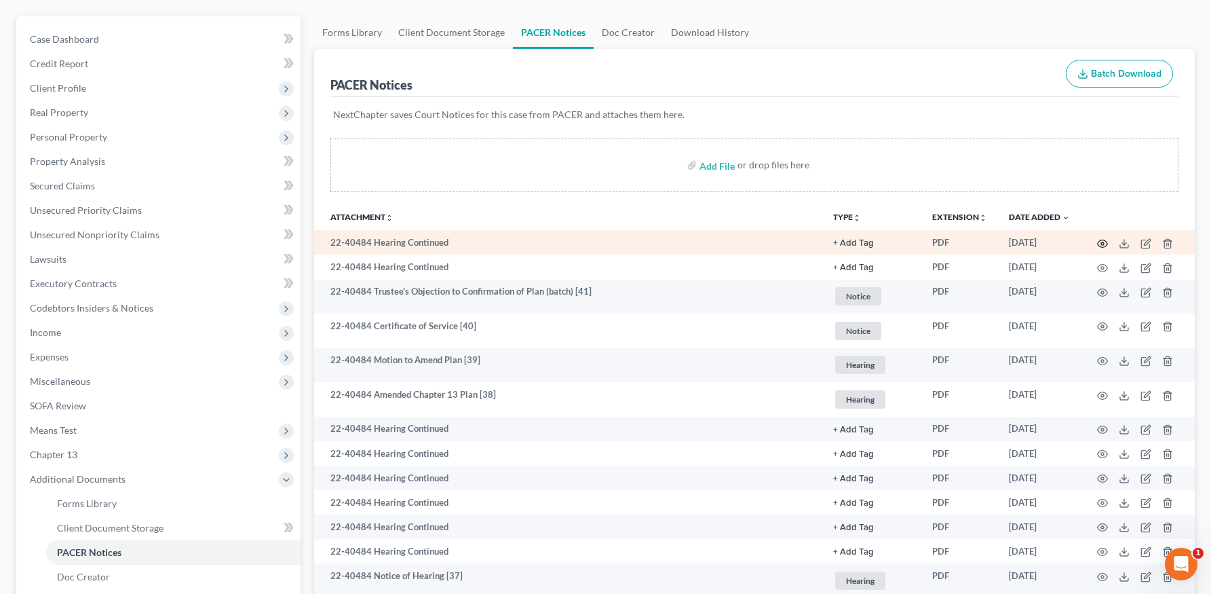
click at [1100, 241] on icon "button" at bounding box center [1102, 243] width 11 height 11
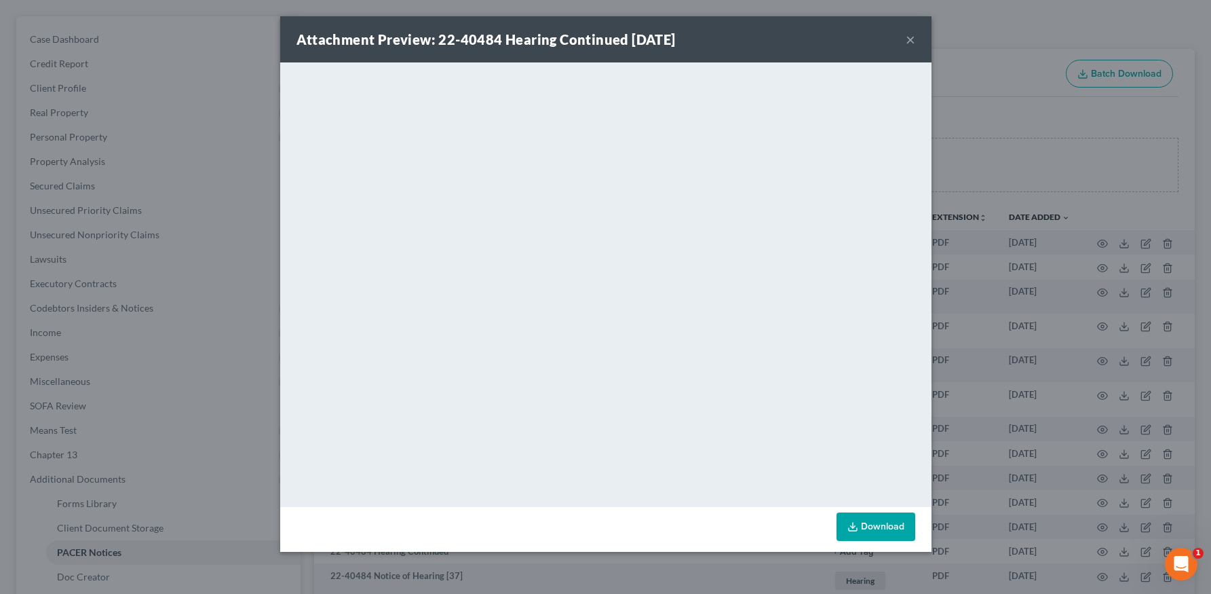
click at [915, 36] on div "Attachment Preview: 22-40484 Hearing Continued [DATE] ×" at bounding box center [605, 39] width 651 height 46
click at [912, 37] on button "×" at bounding box center [910, 39] width 9 height 16
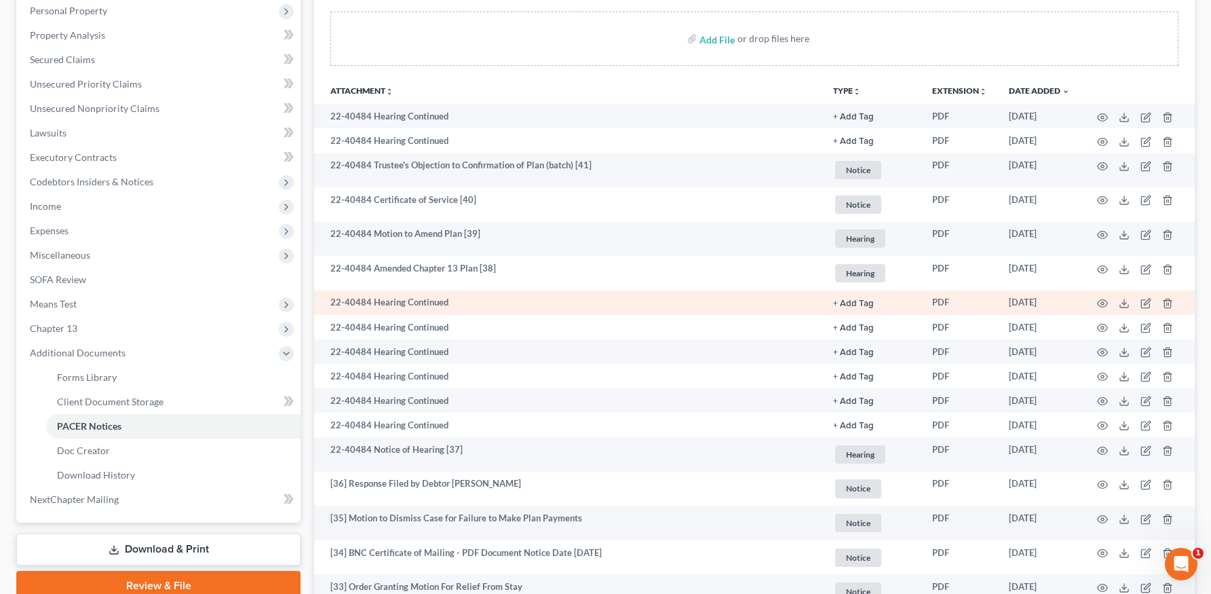
scroll to position [241, 0]
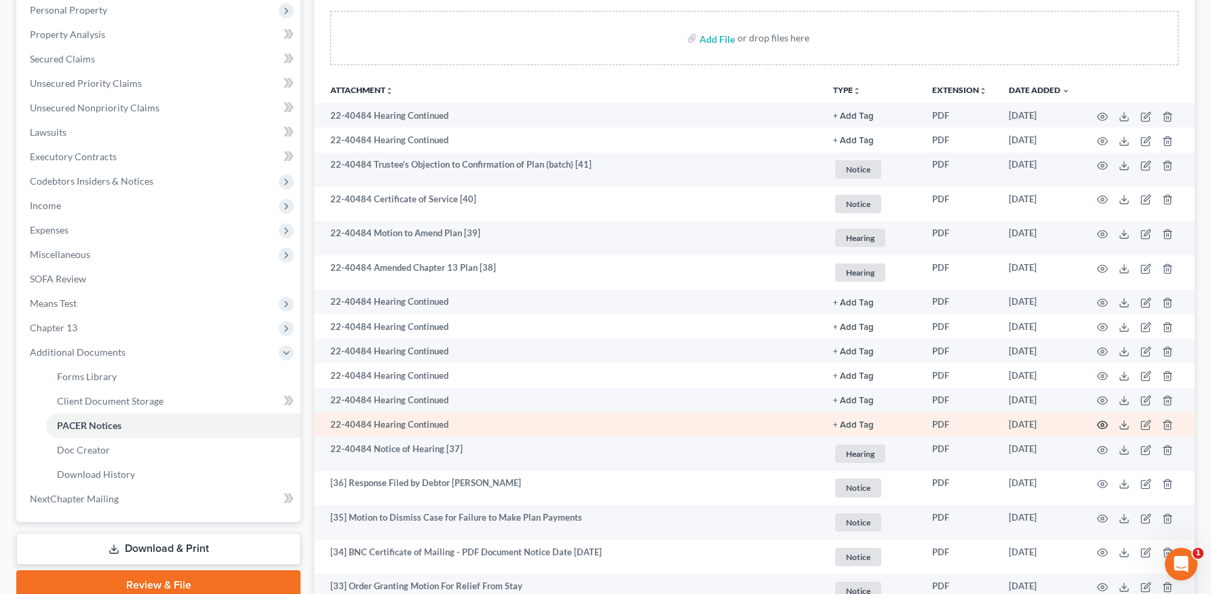
click at [1098, 426] on icon "button" at bounding box center [1102, 424] width 11 height 11
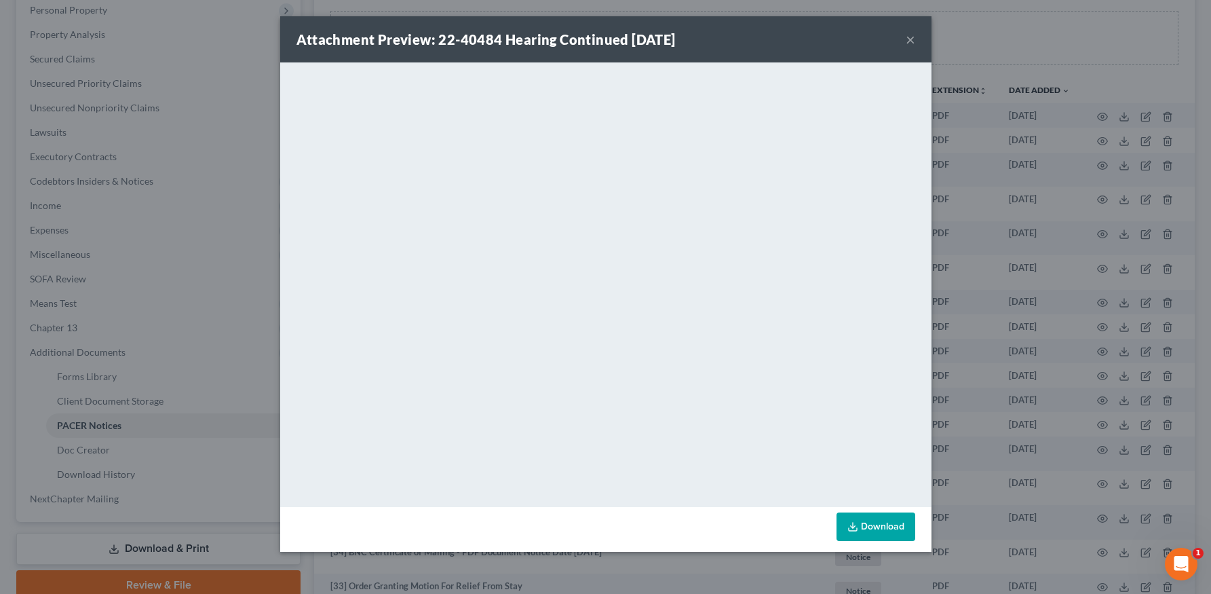
click at [908, 36] on button "×" at bounding box center [910, 39] width 9 height 16
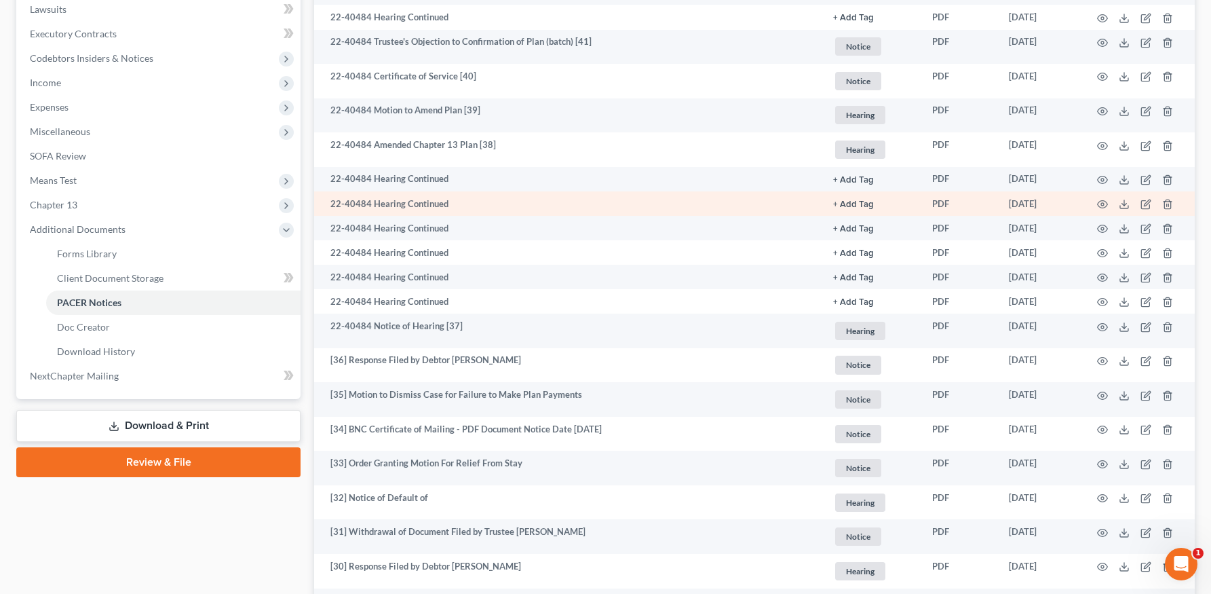
scroll to position [366, 0]
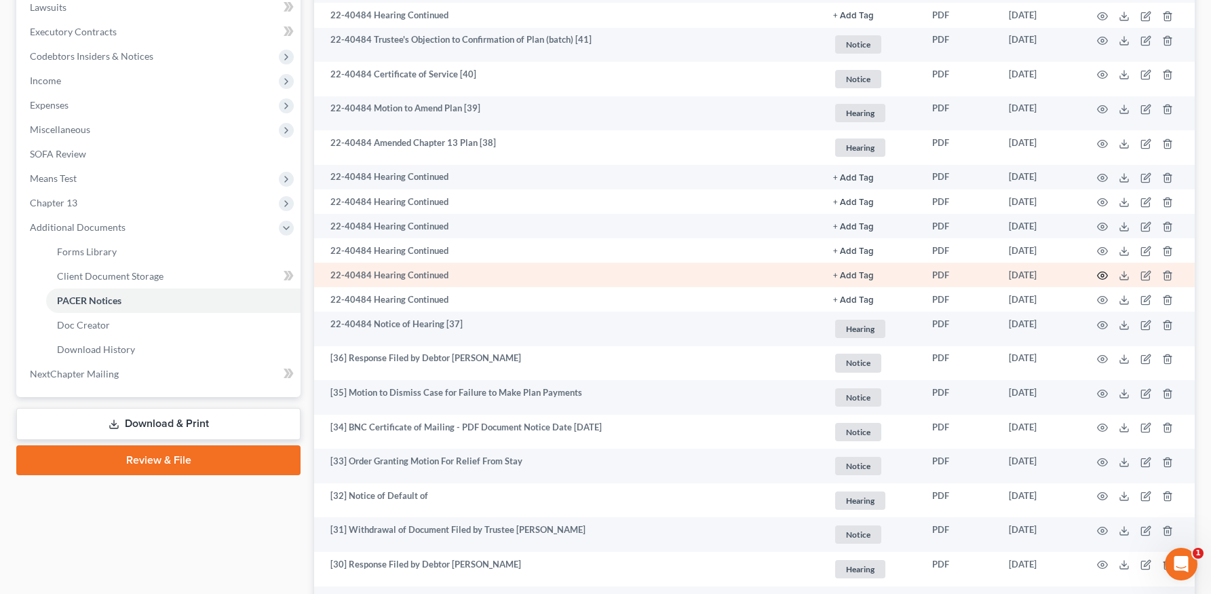
click at [1098, 275] on icon "button" at bounding box center [1102, 275] width 11 height 11
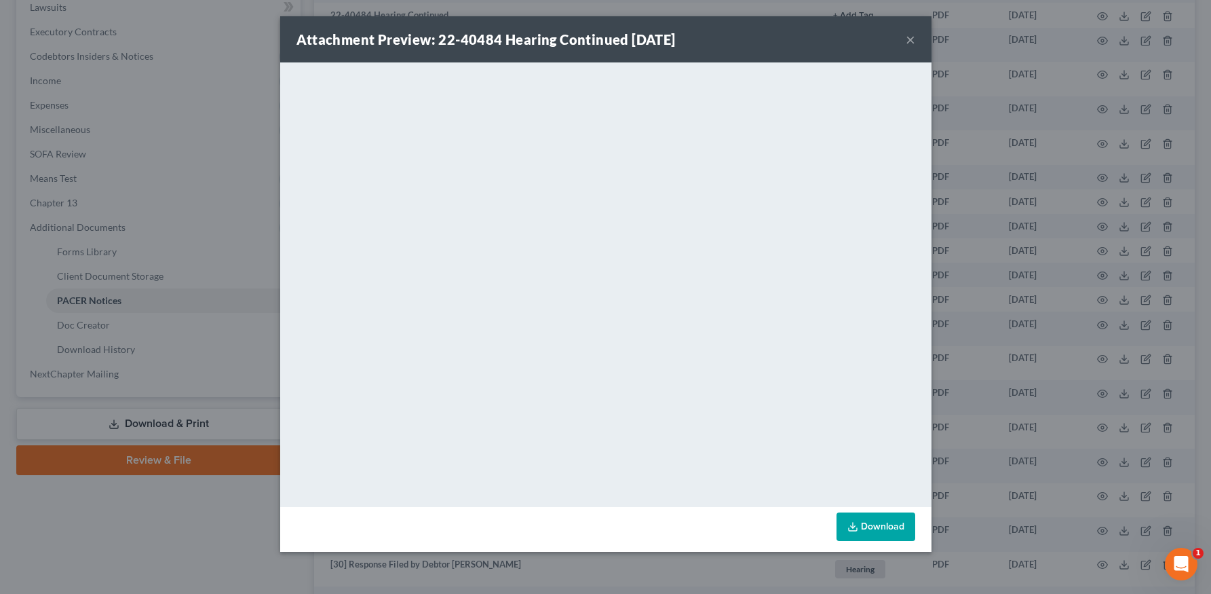
click at [914, 36] on button "×" at bounding box center [910, 39] width 9 height 16
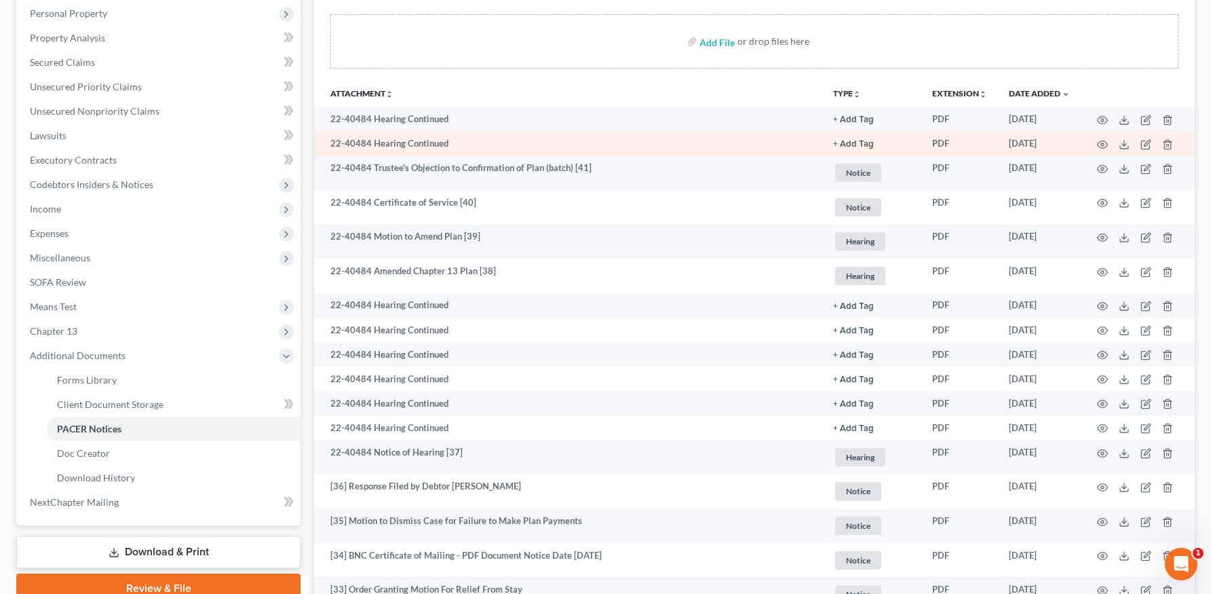
scroll to position [0, 0]
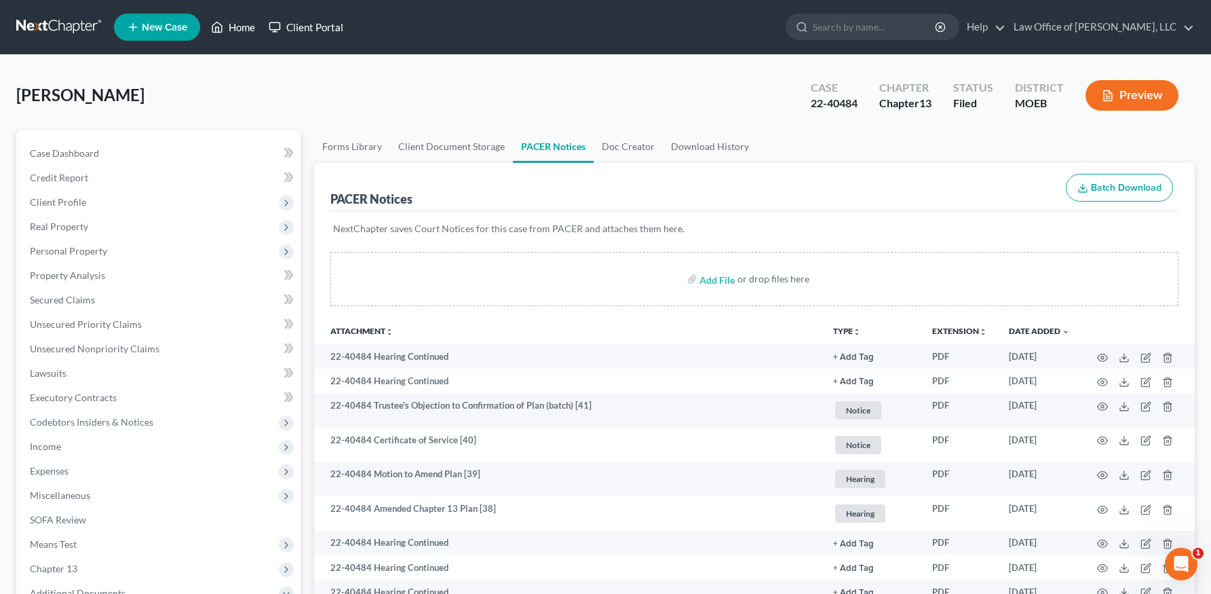
drag, startPoint x: 237, startPoint y: 33, endPoint x: 290, endPoint y: 29, distance: 53.1
click at [237, 34] on link "Home" at bounding box center [233, 27] width 58 height 24
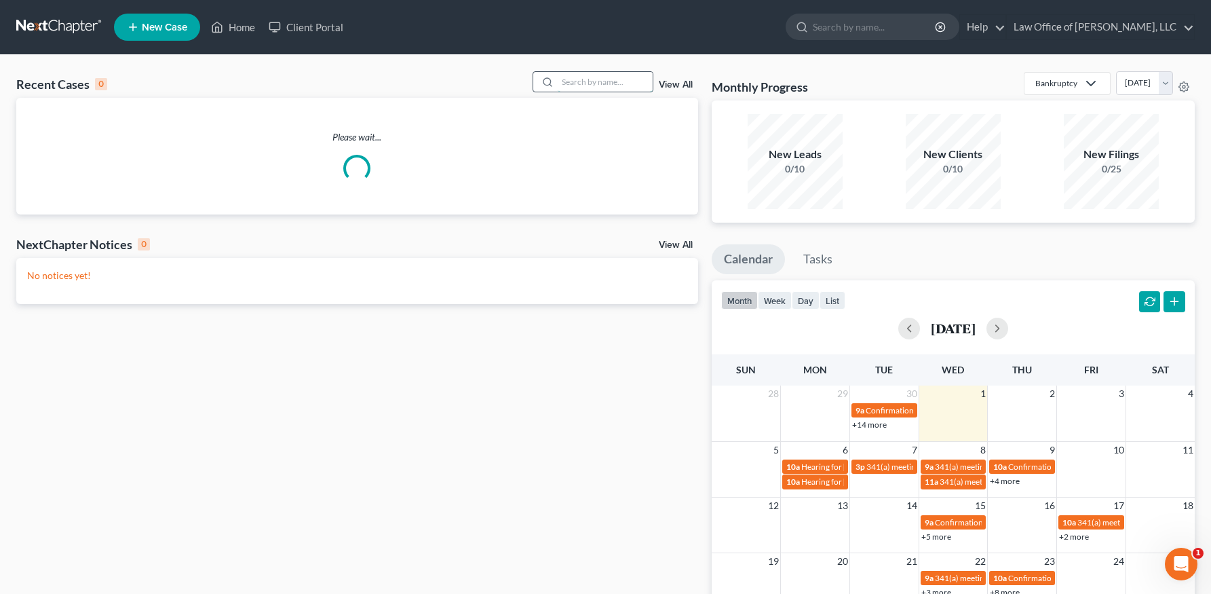
click at [638, 90] on input "search" at bounding box center [605, 82] width 95 height 20
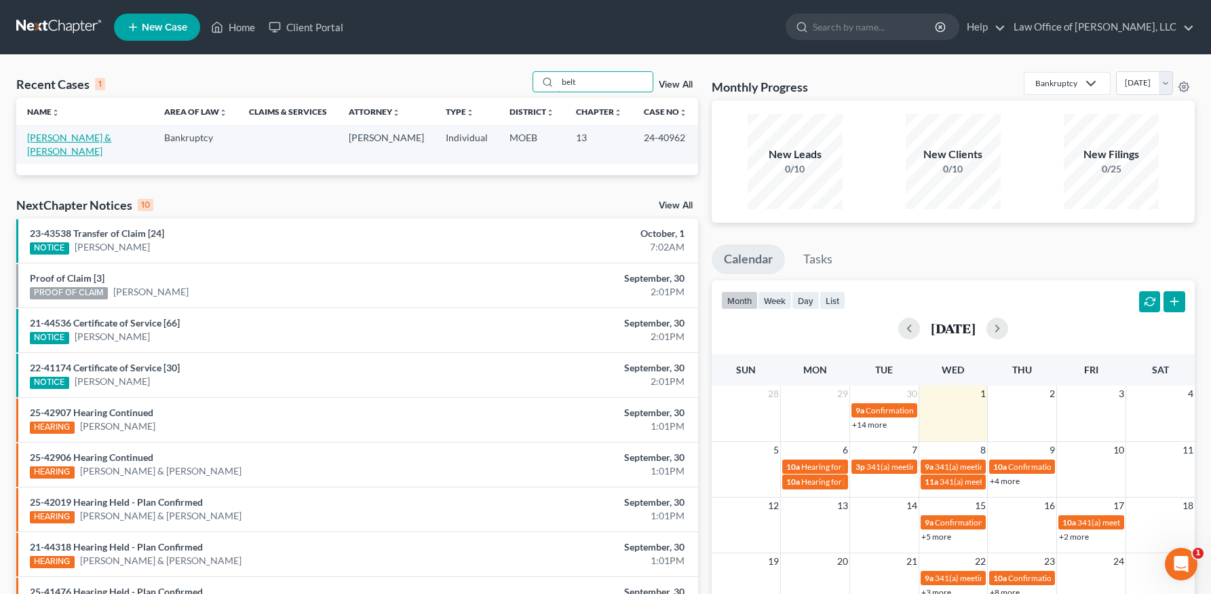
type input "belt"
click at [86, 139] on link "[PERSON_NAME] & [PERSON_NAME]" at bounding box center [69, 144] width 84 height 25
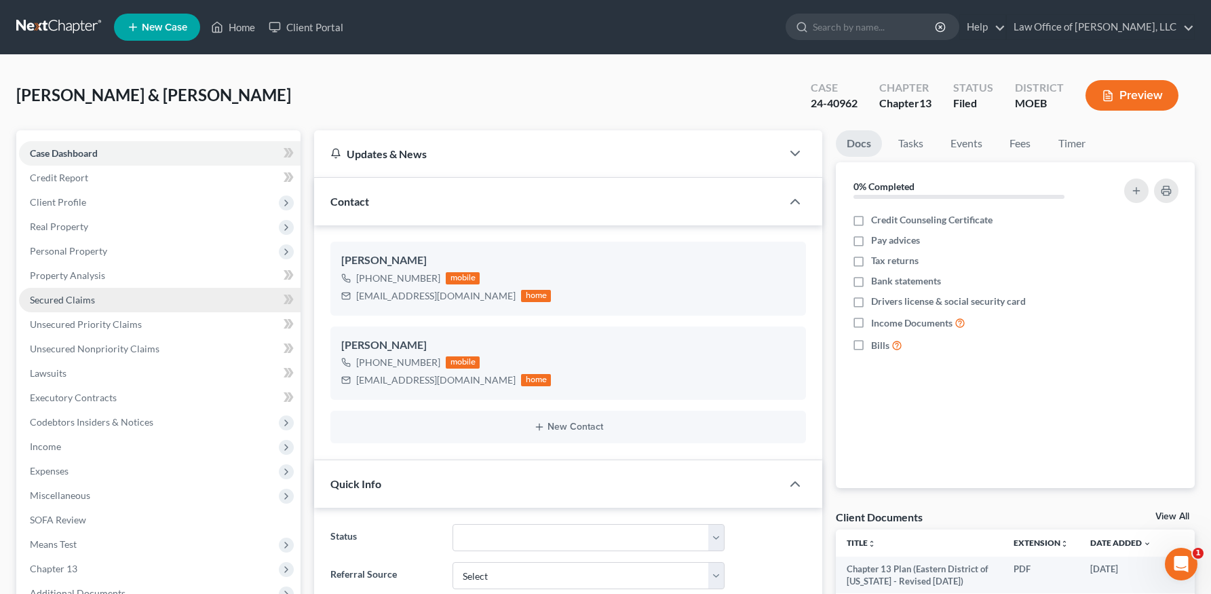
scroll to position [341, 0]
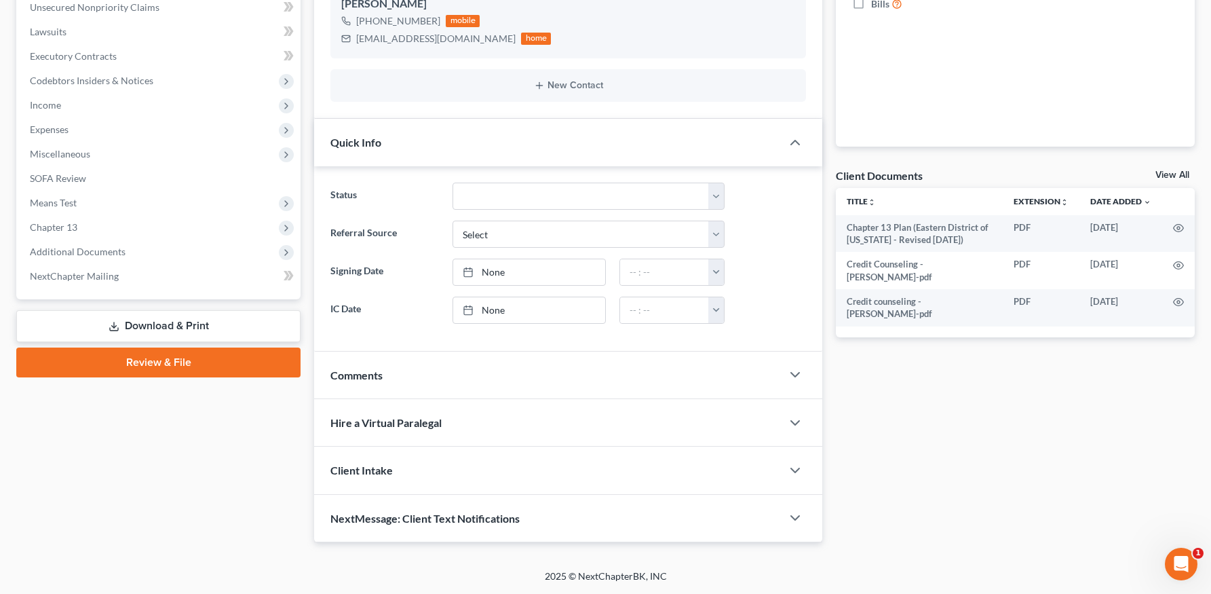
drag, startPoint x: 94, startPoint y: 253, endPoint x: 103, endPoint y: 322, distance: 69.7
click at [94, 253] on span "Additional Documents" at bounding box center [78, 252] width 96 height 12
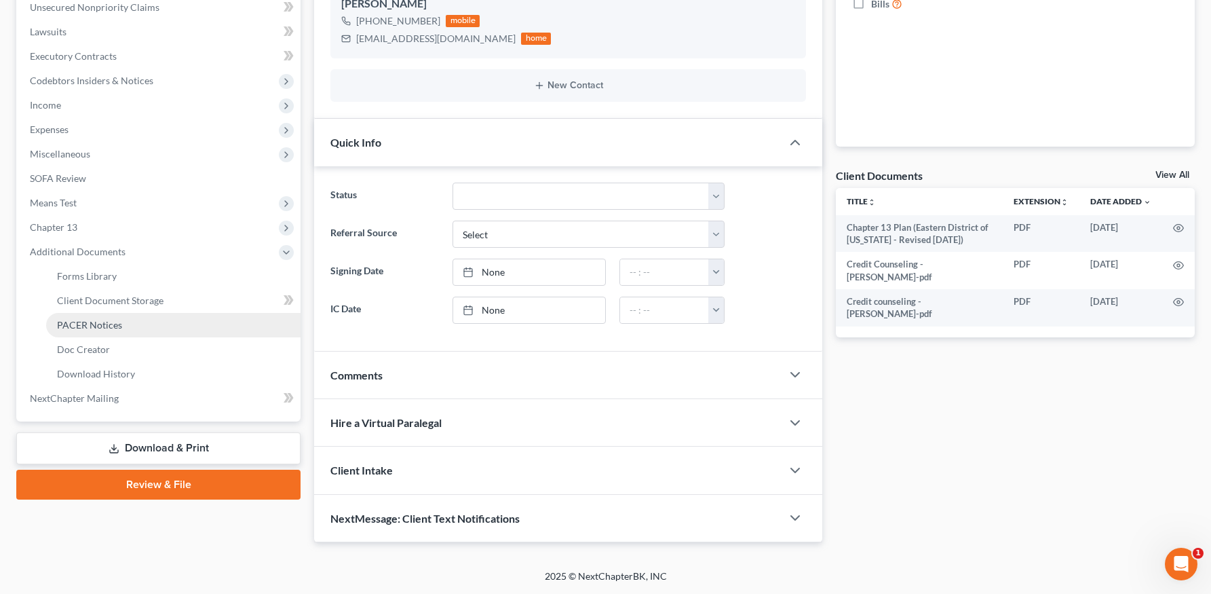
click at [101, 325] on span "PACER Notices" at bounding box center [89, 325] width 65 height 12
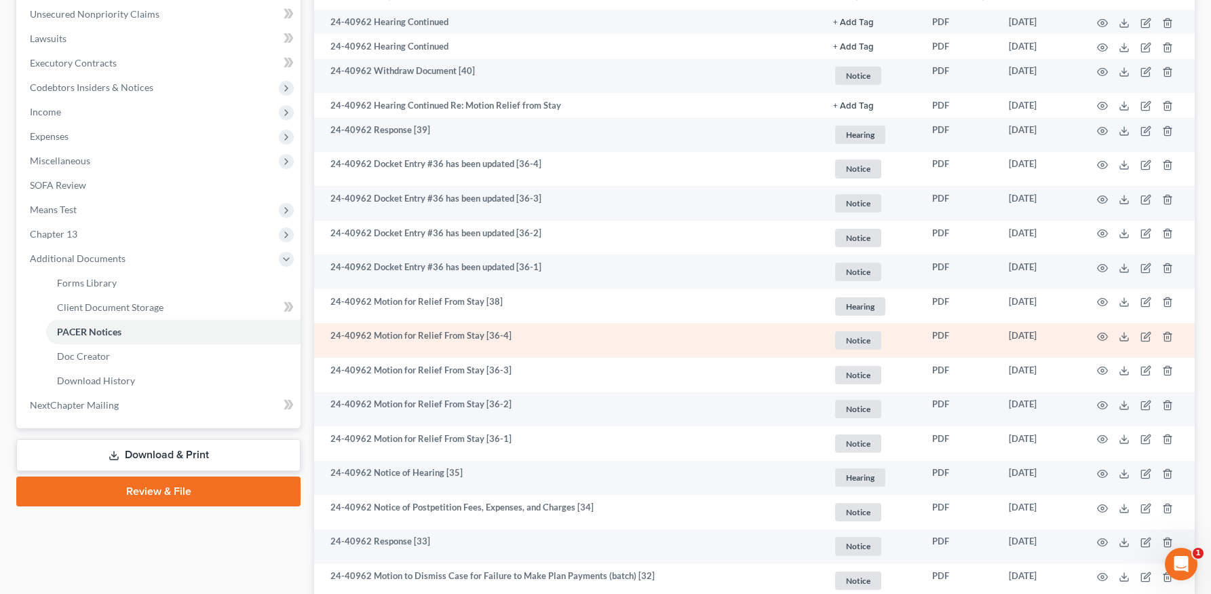
scroll to position [332, 0]
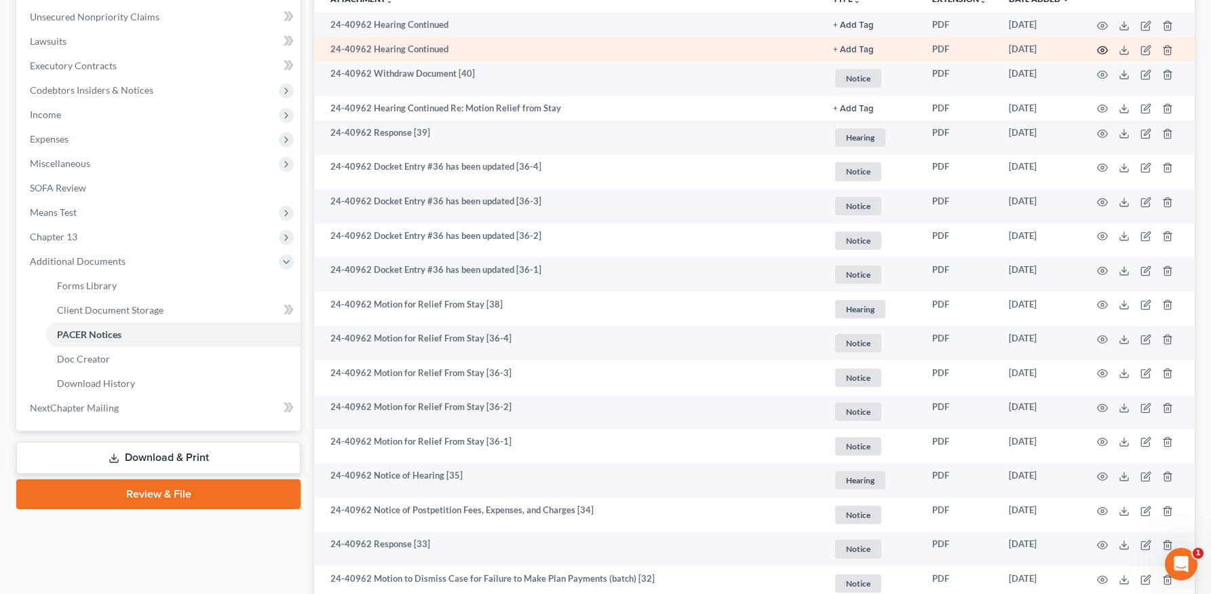
click at [1097, 45] on icon "button" at bounding box center [1102, 50] width 11 height 11
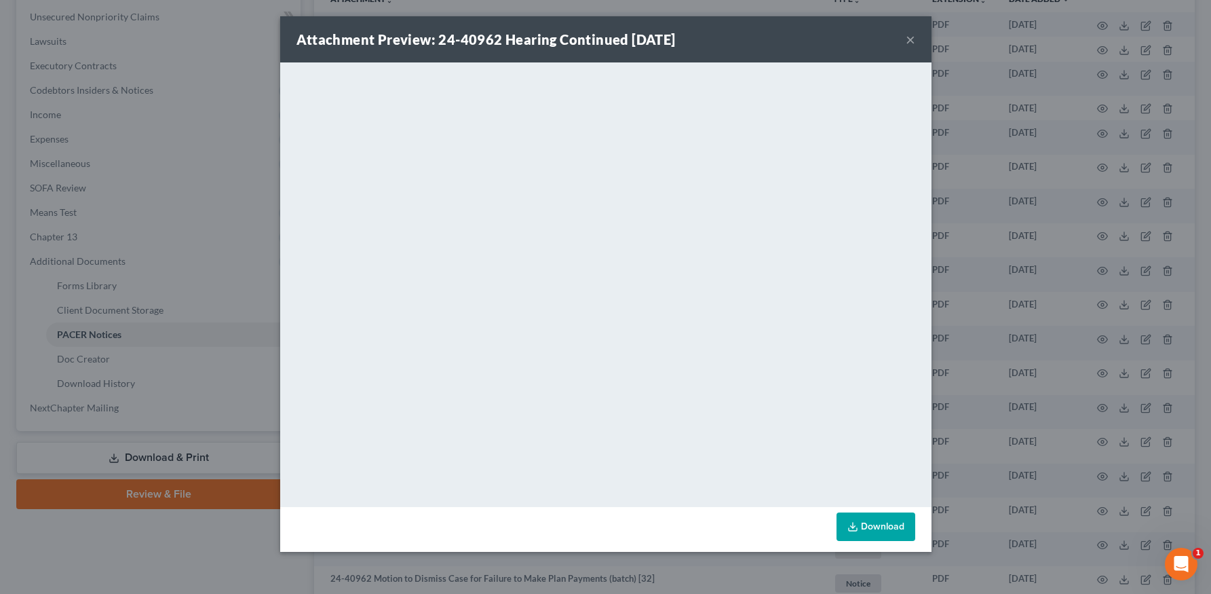
click at [901, 35] on div "Attachment Preview: 24-40962 Hearing Continued [DATE] ×" at bounding box center [605, 39] width 651 height 46
click at [908, 36] on button "×" at bounding box center [910, 39] width 9 height 16
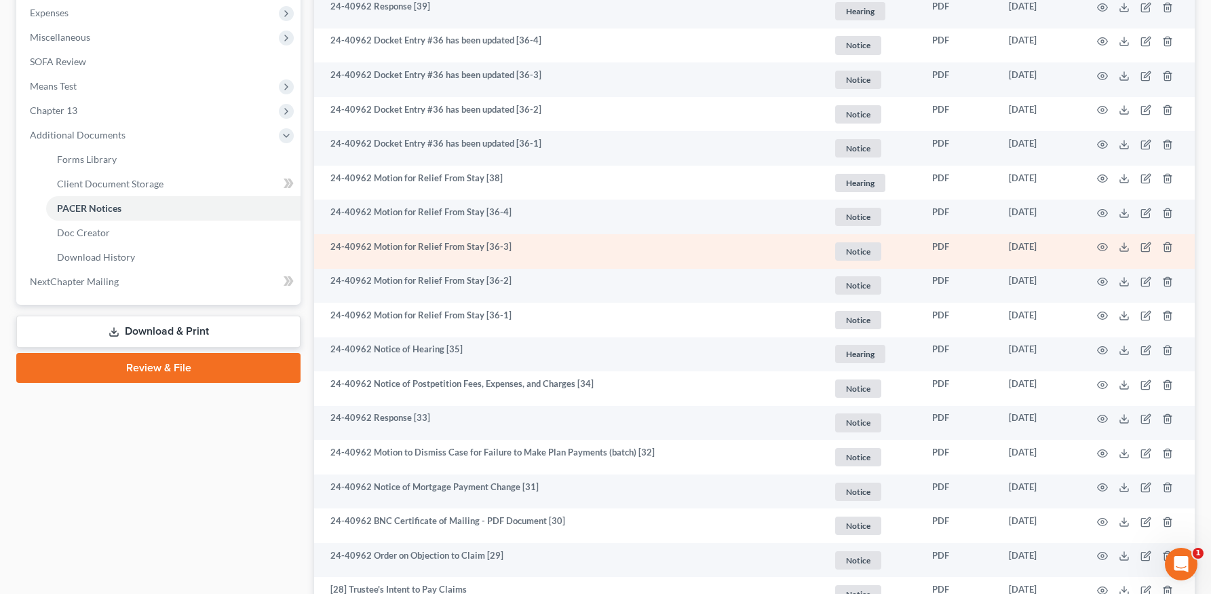
scroll to position [463, 0]
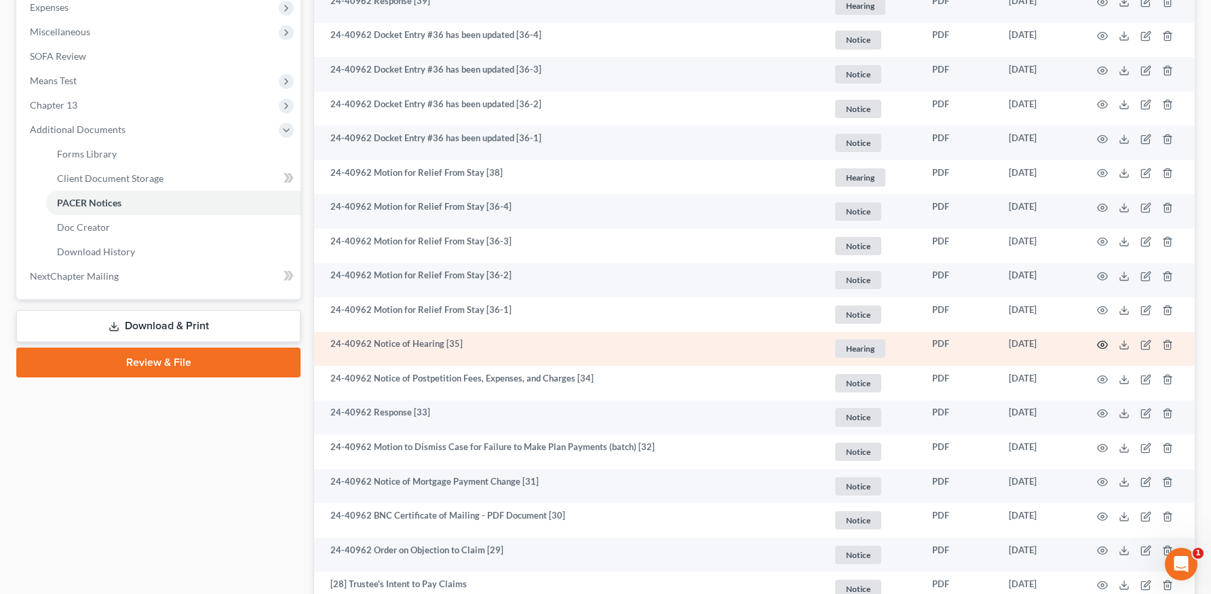
click at [1104, 341] on icon "button" at bounding box center [1102, 344] width 10 height 7
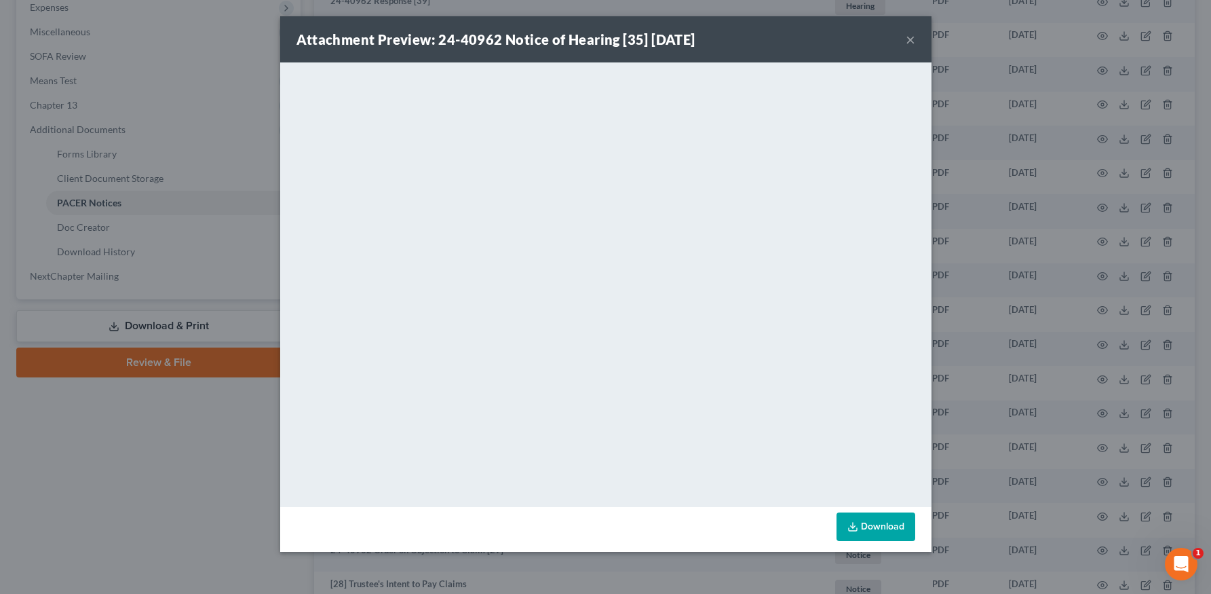
click at [902, 37] on div "Attachment Preview: 24-40962 Notice of Hearing [35] [DATE] ×" at bounding box center [605, 39] width 651 height 46
click at [908, 40] on button "×" at bounding box center [910, 39] width 9 height 16
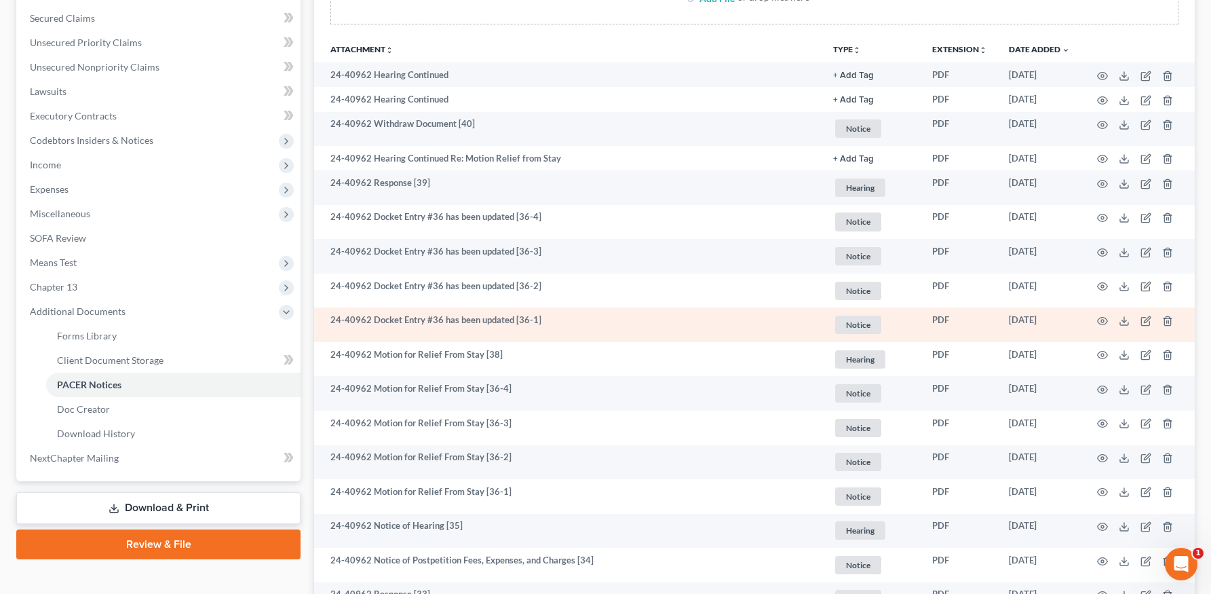
scroll to position [277, 0]
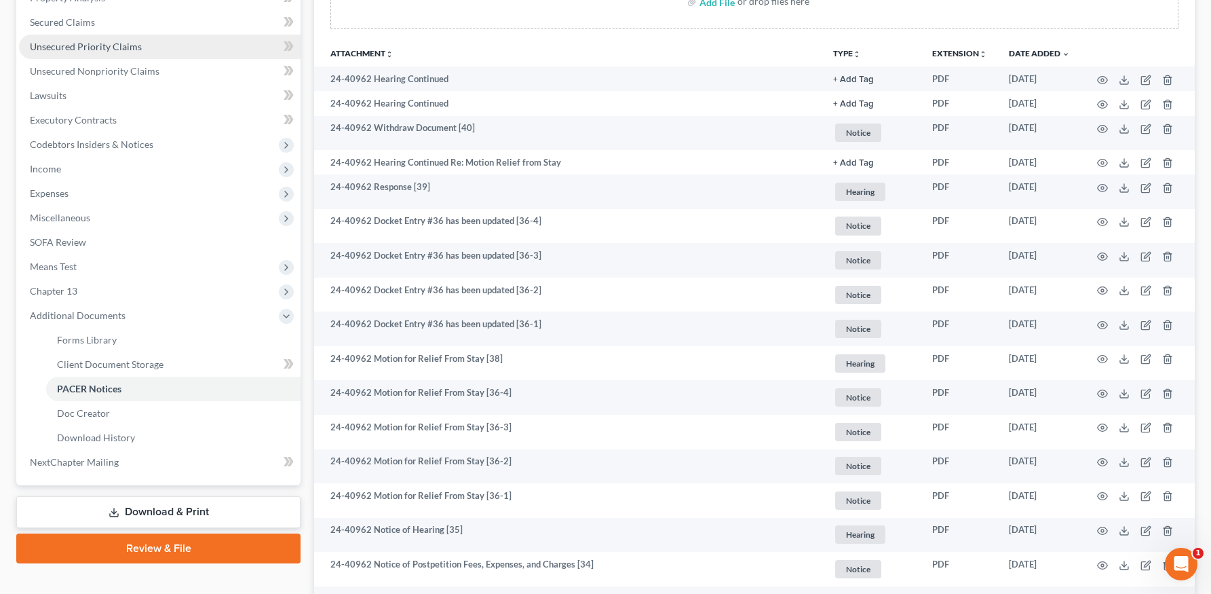
click at [191, 43] on link "Unsecured Priority Claims" at bounding box center [159, 47] width 281 height 24
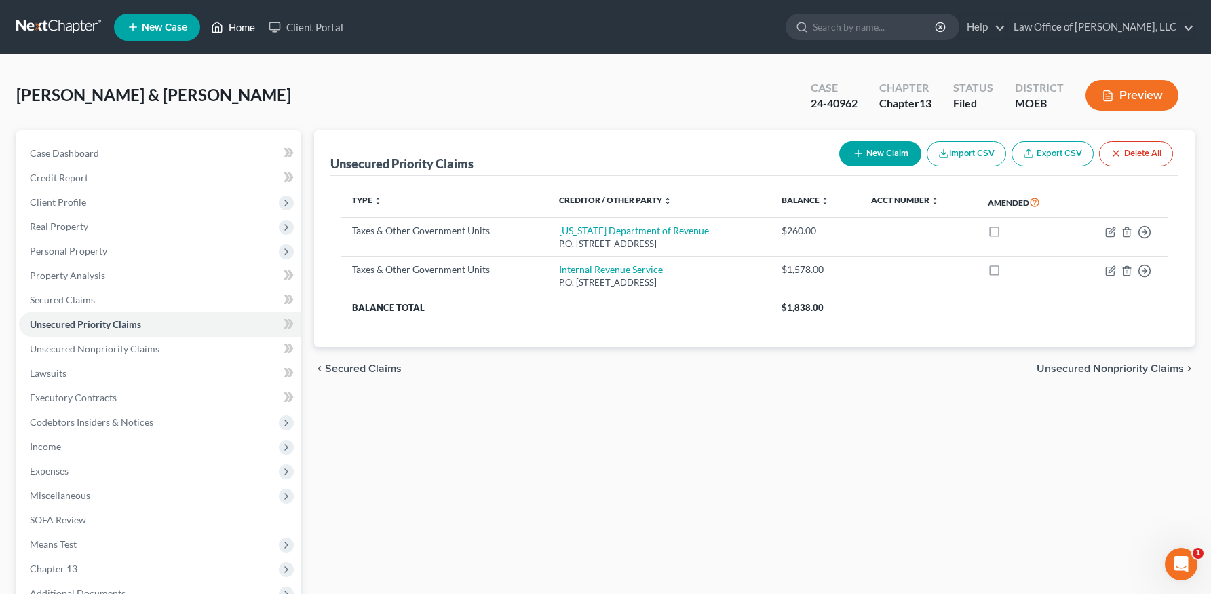
drag, startPoint x: 232, startPoint y: 24, endPoint x: 246, endPoint y: 27, distance: 14.5
click at [232, 24] on link "Home" at bounding box center [233, 27] width 58 height 24
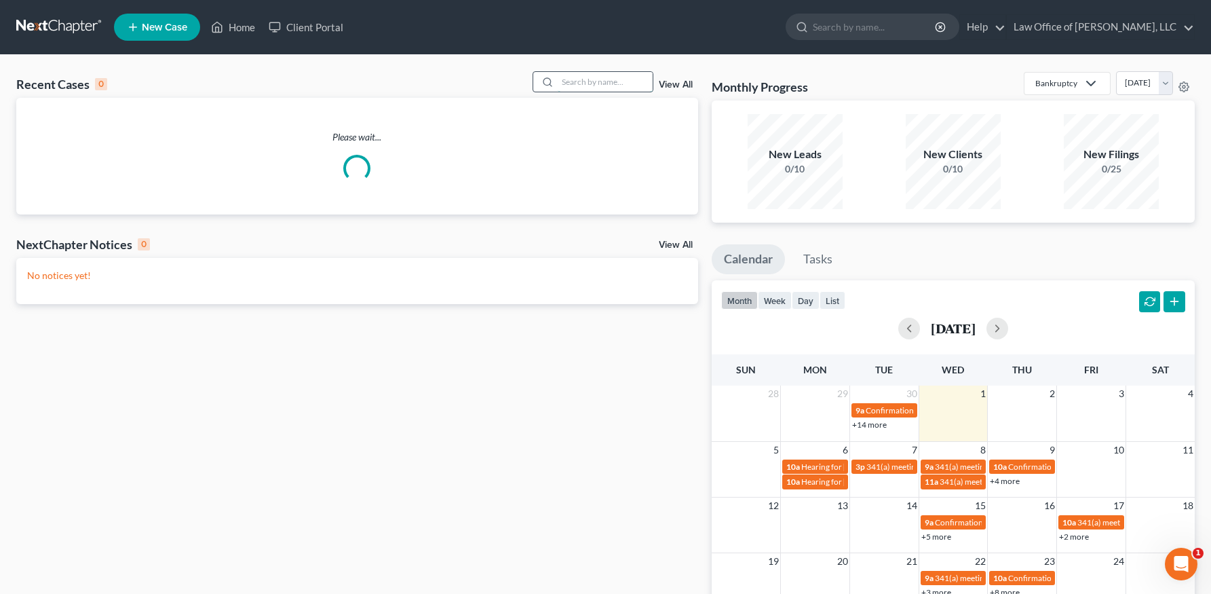
click at [614, 83] on input "search" at bounding box center [605, 82] width 95 height 20
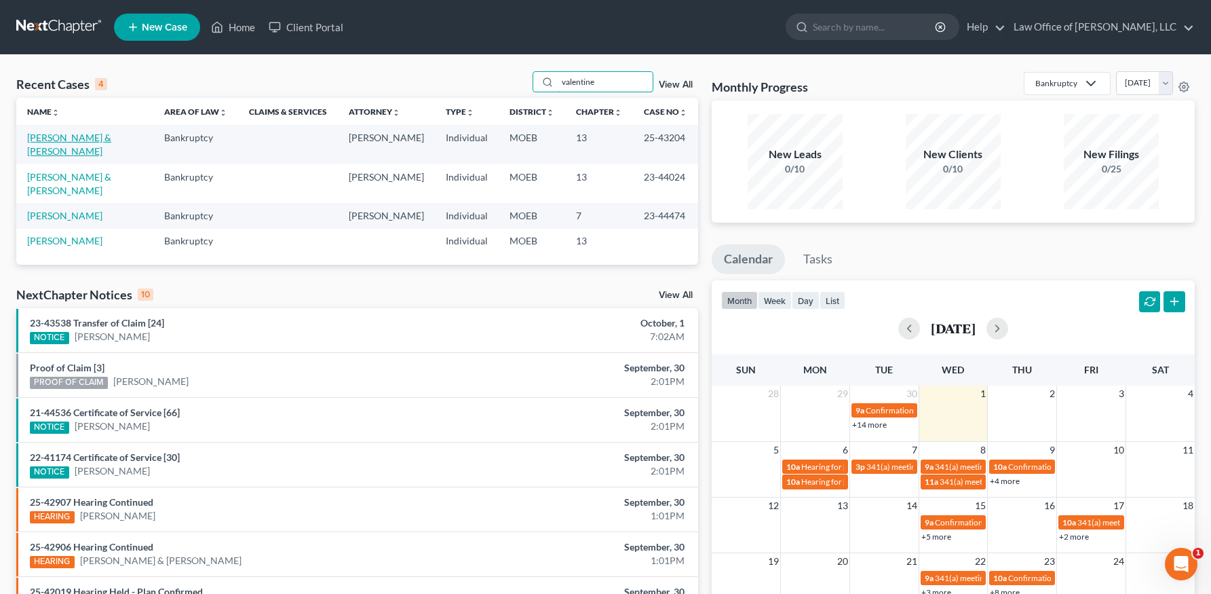
type input "valentine"
click at [70, 142] on link "[PERSON_NAME] & [PERSON_NAME]" at bounding box center [69, 144] width 84 height 25
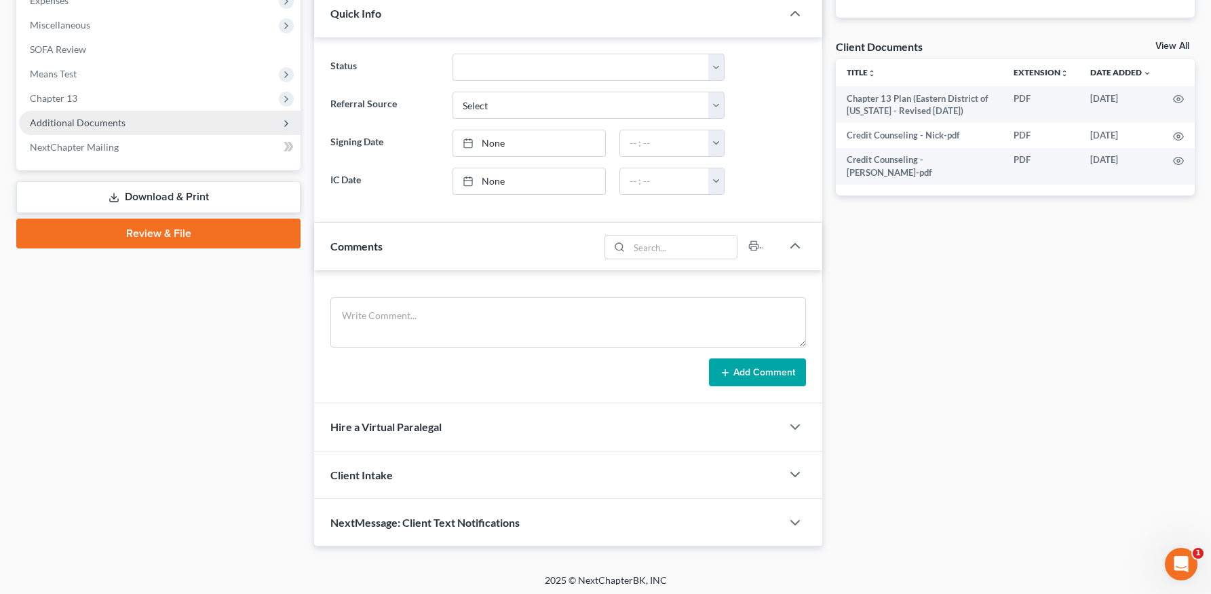
scroll to position [471, 0]
click at [85, 130] on span "Additional Documents" at bounding box center [159, 122] width 281 height 24
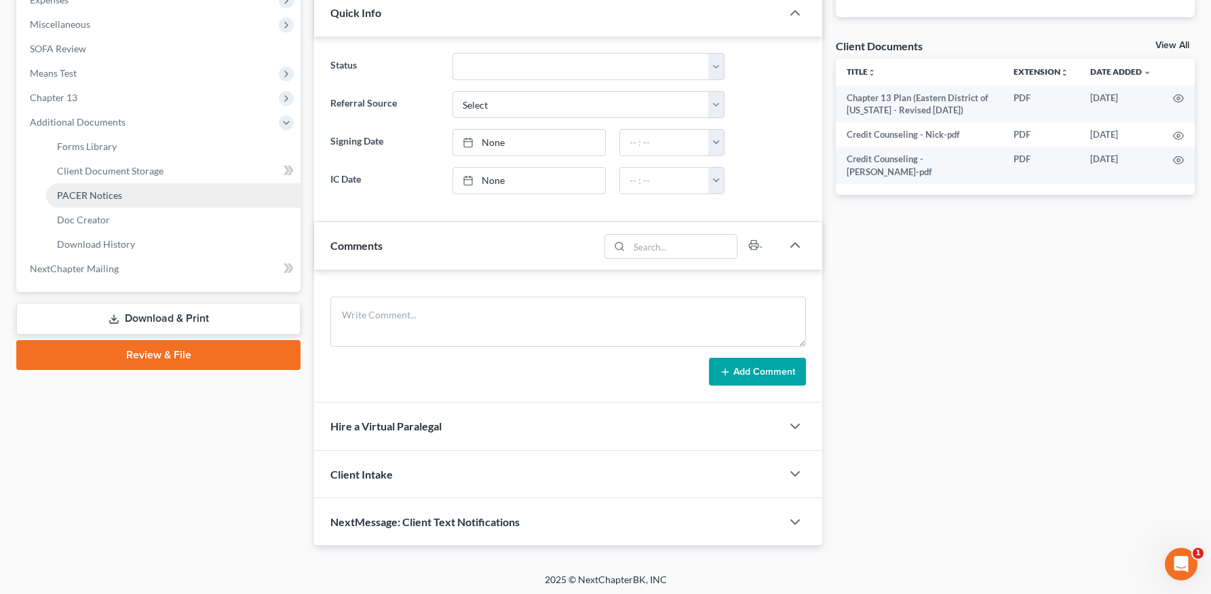
click at [106, 192] on span "PACER Notices" at bounding box center [89, 195] width 65 height 12
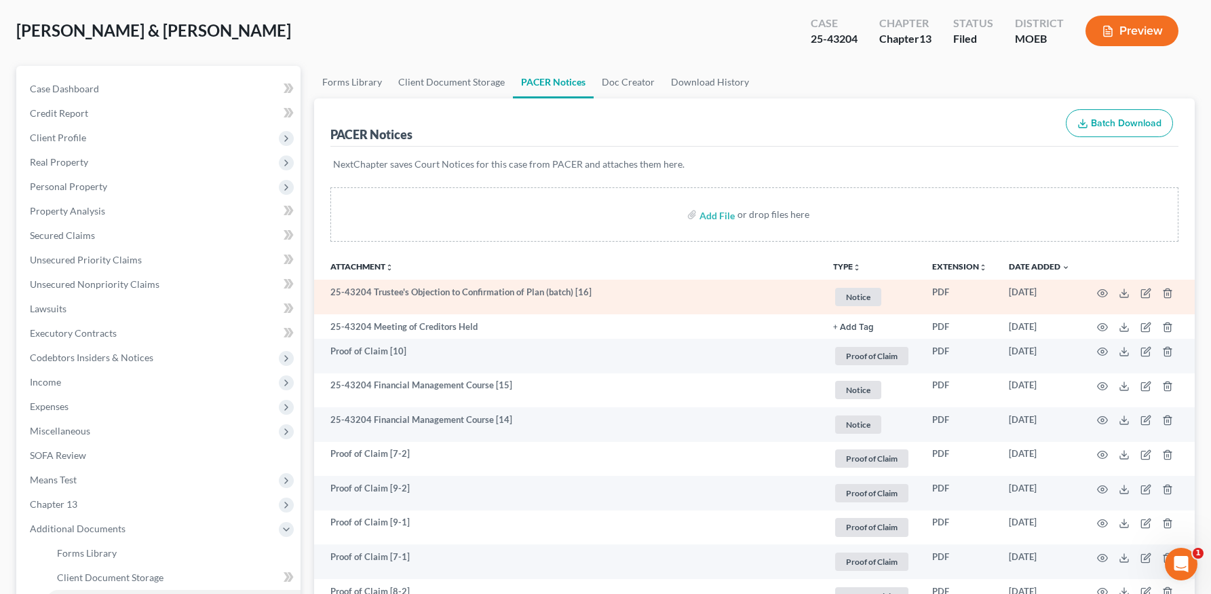
scroll to position [65, 0]
click at [1102, 293] on circle "button" at bounding box center [1102, 292] width 3 height 3
